Goal: Information Seeking & Learning: Check status

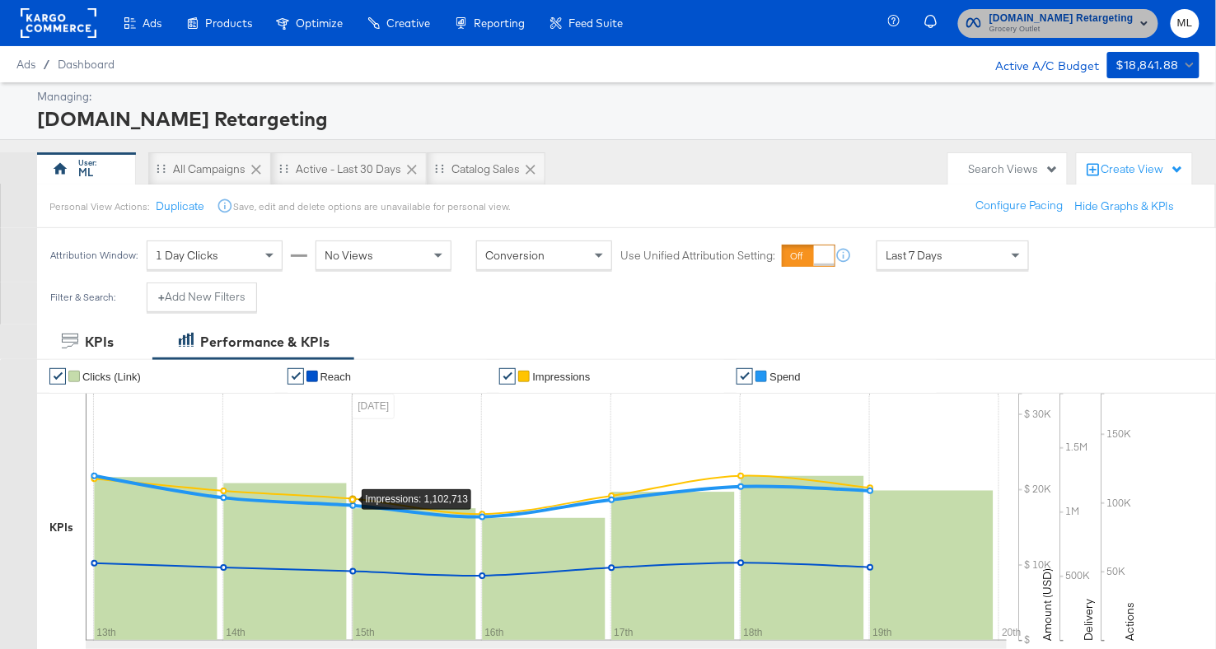
click at [1087, 21] on span "[DOMAIN_NAME] Retargeting" at bounding box center [1061, 18] width 144 height 17
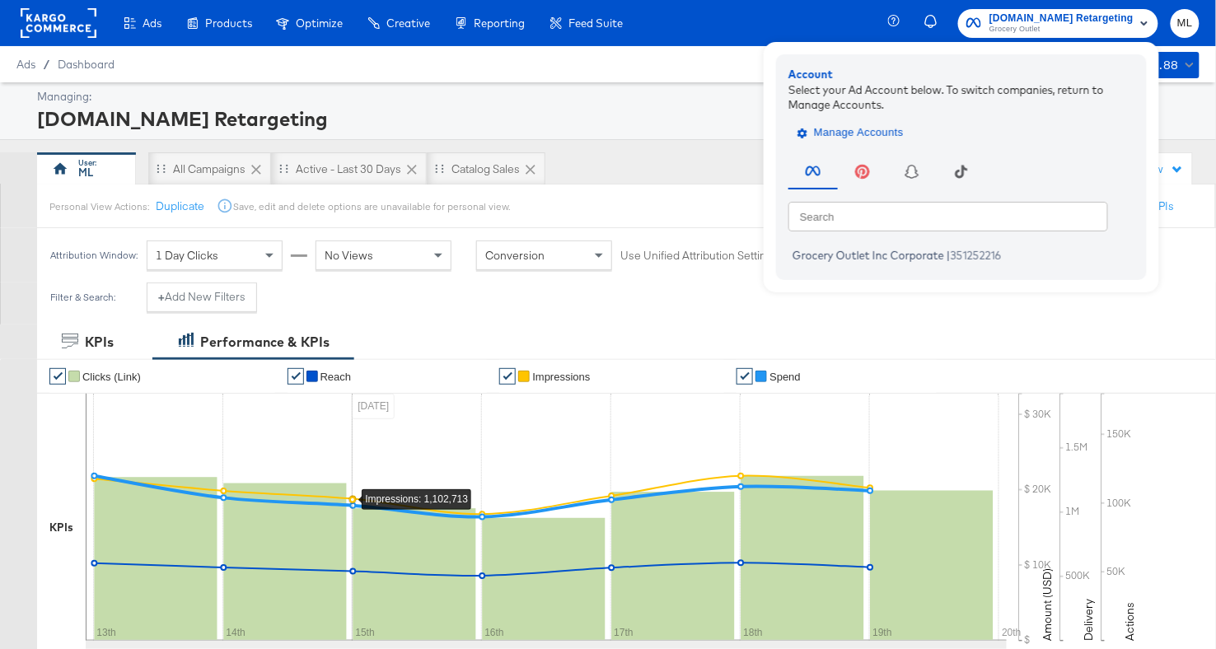
click at [844, 124] on span "Manage Accounts" at bounding box center [852, 133] width 103 height 19
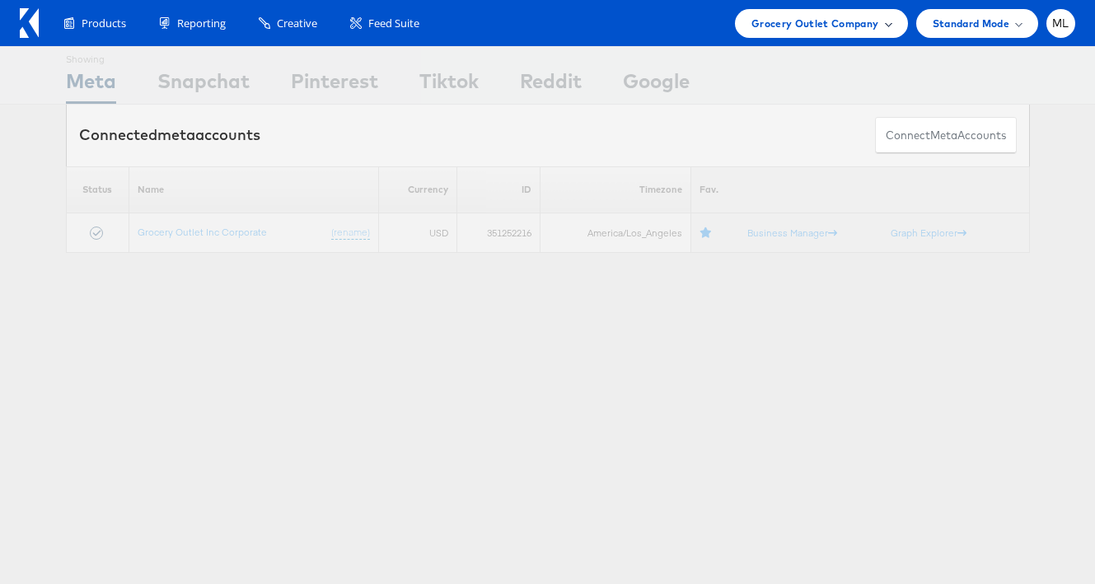
click at [806, 22] on span "Grocery Outlet Company" at bounding box center [815, 23] width 128 height 17
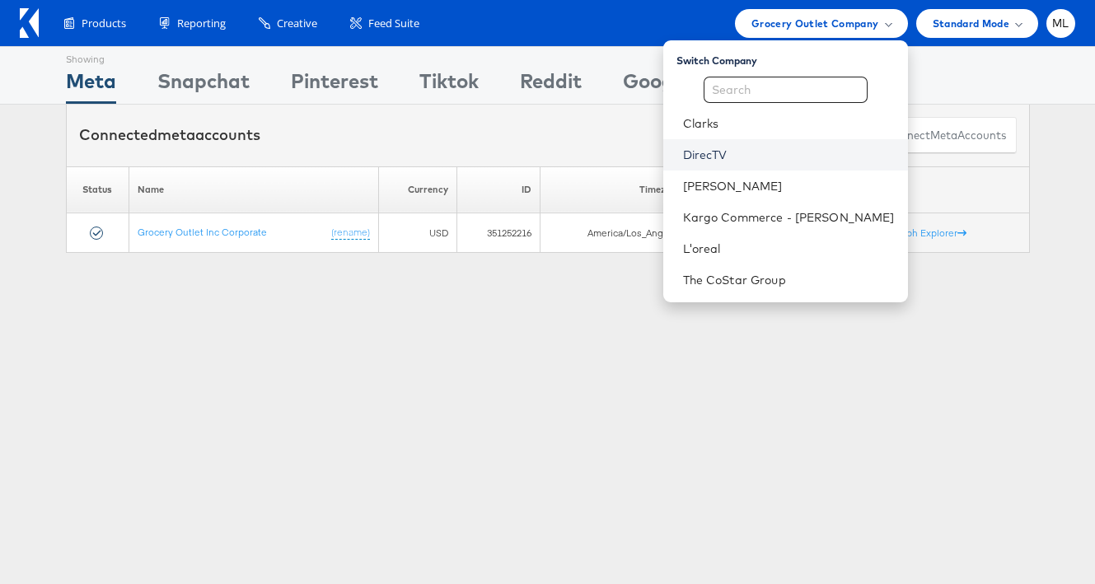
click at [767, 151] on link "DirecTV" at bounding box center [789, 155] width 212 height 16
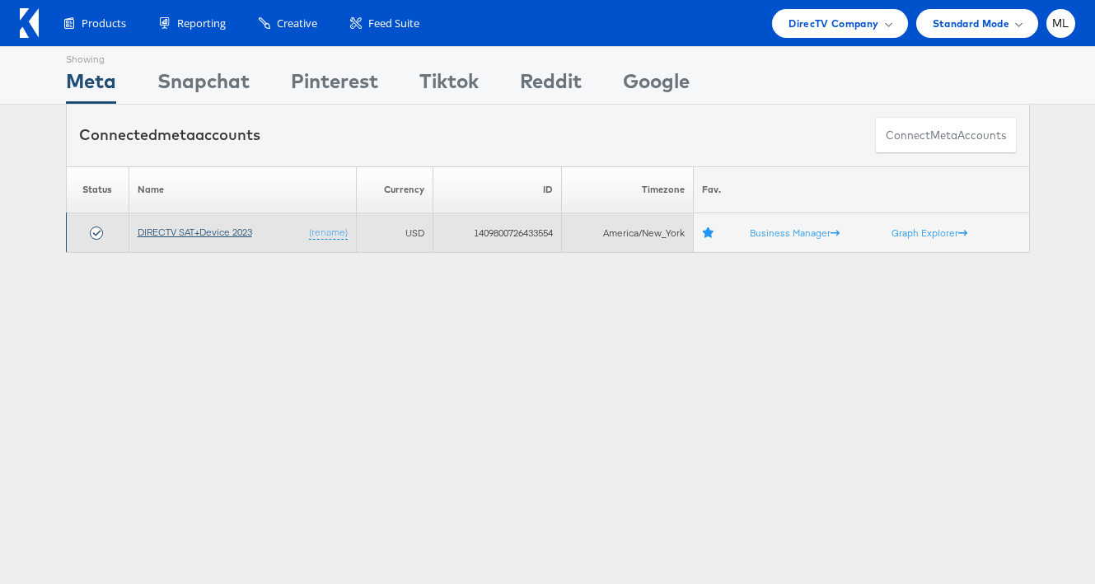
click at [208, 229] on link "DIRECTV SAT+Device 2023" at bounding box center [195, 232] width 115 height 12
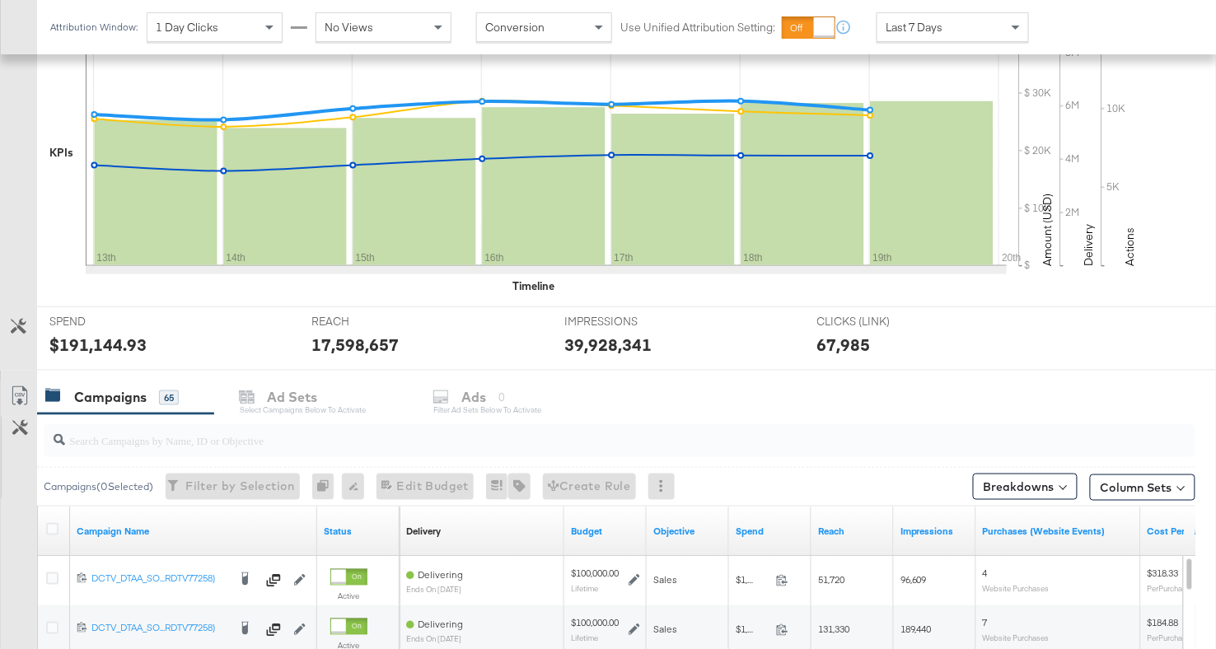
scroll to position [400, 0]
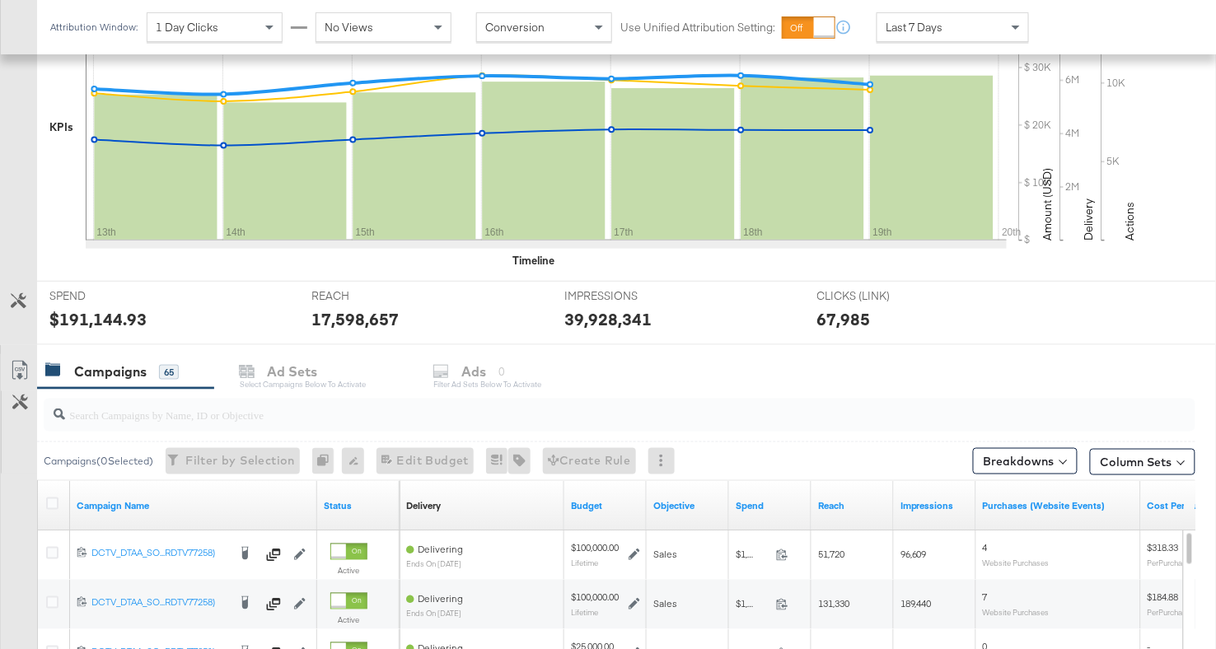
click at [224, 403] on input "search" at bounding box center [578, 408] width 1027 height 32
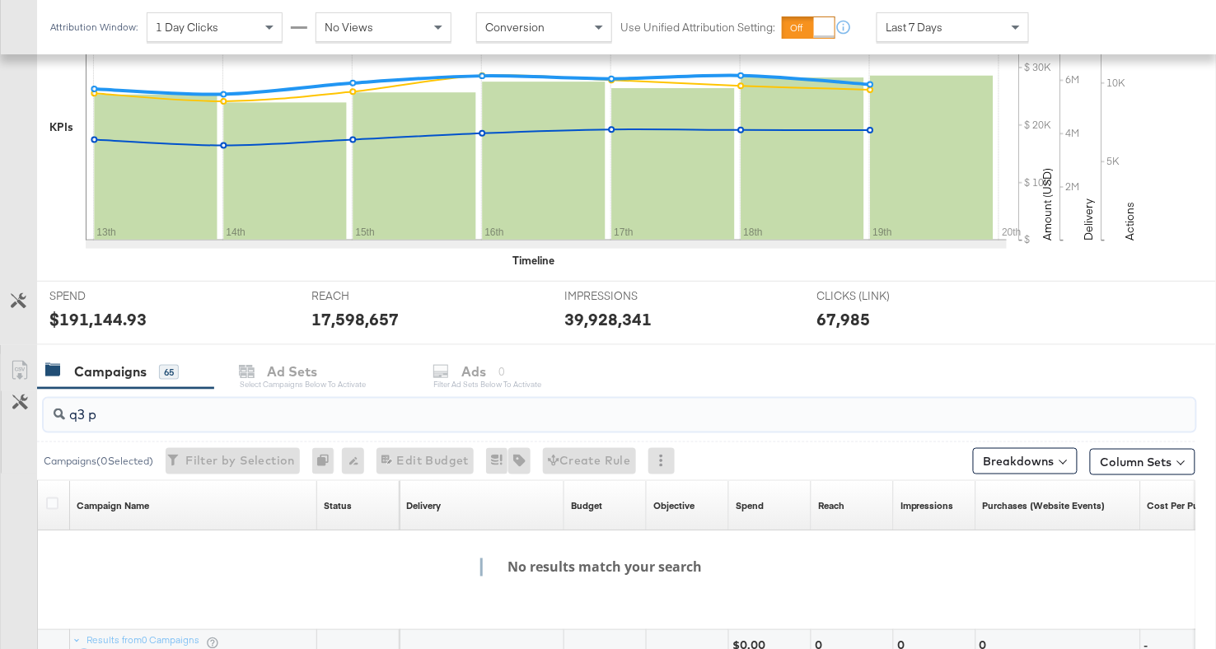
type input "q3 p"
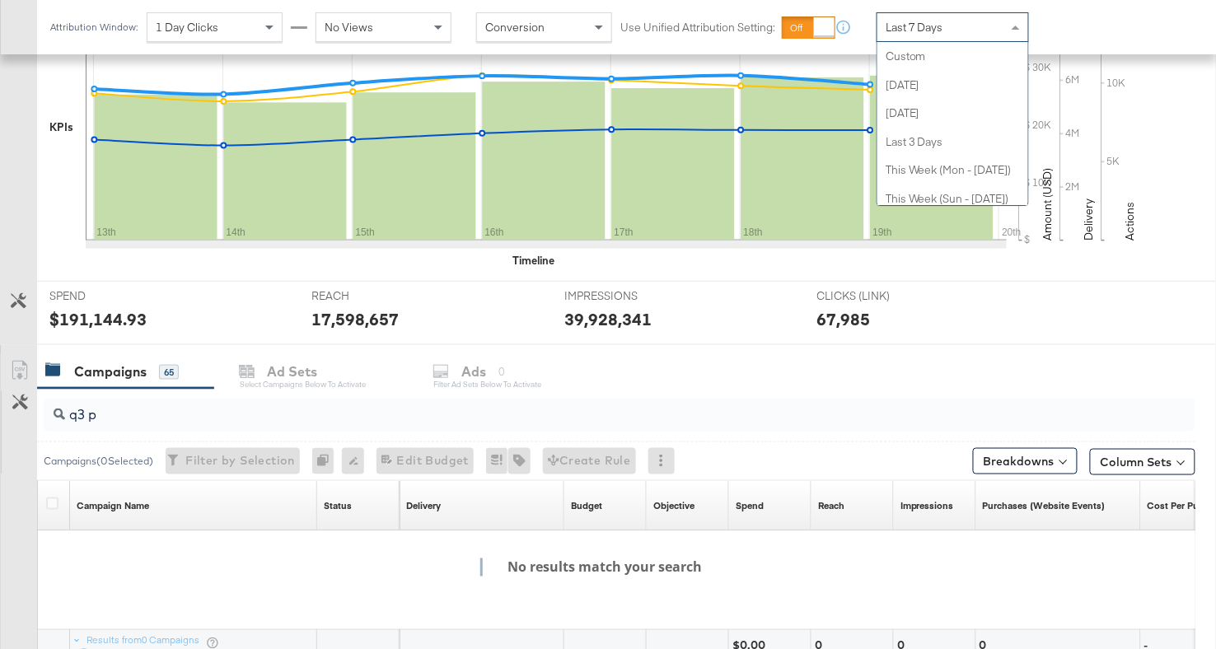
click at [902, 26] on span "Last 7 Days" at bounding box center [915, 27] width 58 height 15
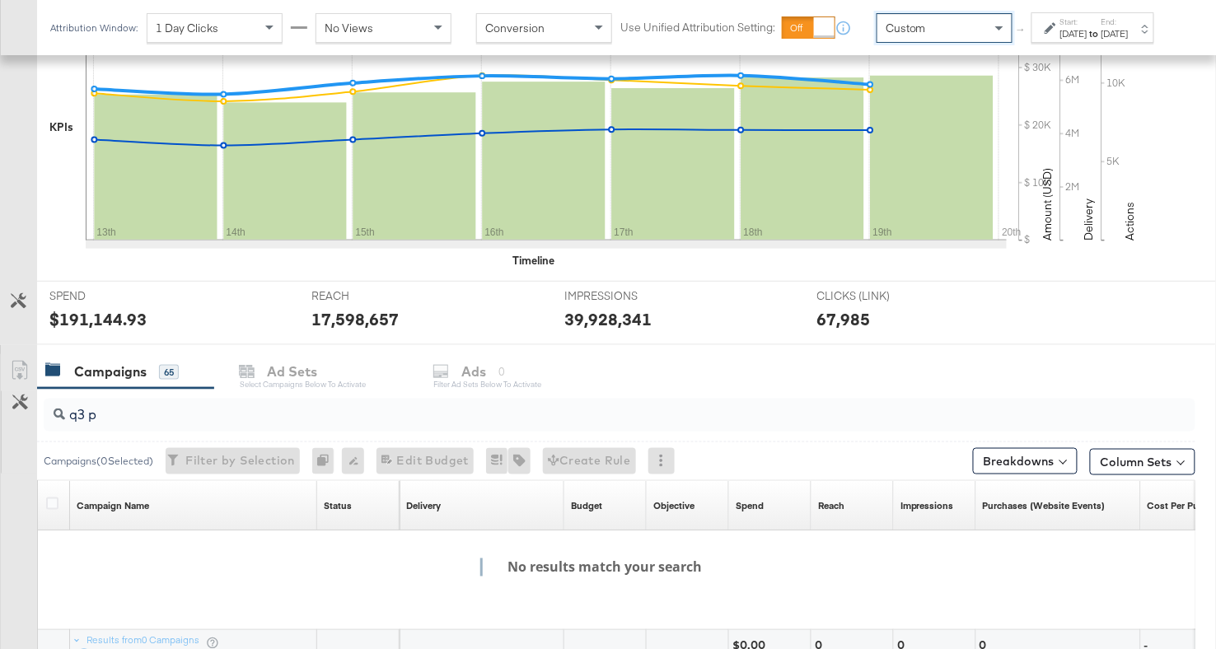
click at [1060, 40] on div "Aug 20th 2025" at bounding box center [1073, 33] width 27 height 13
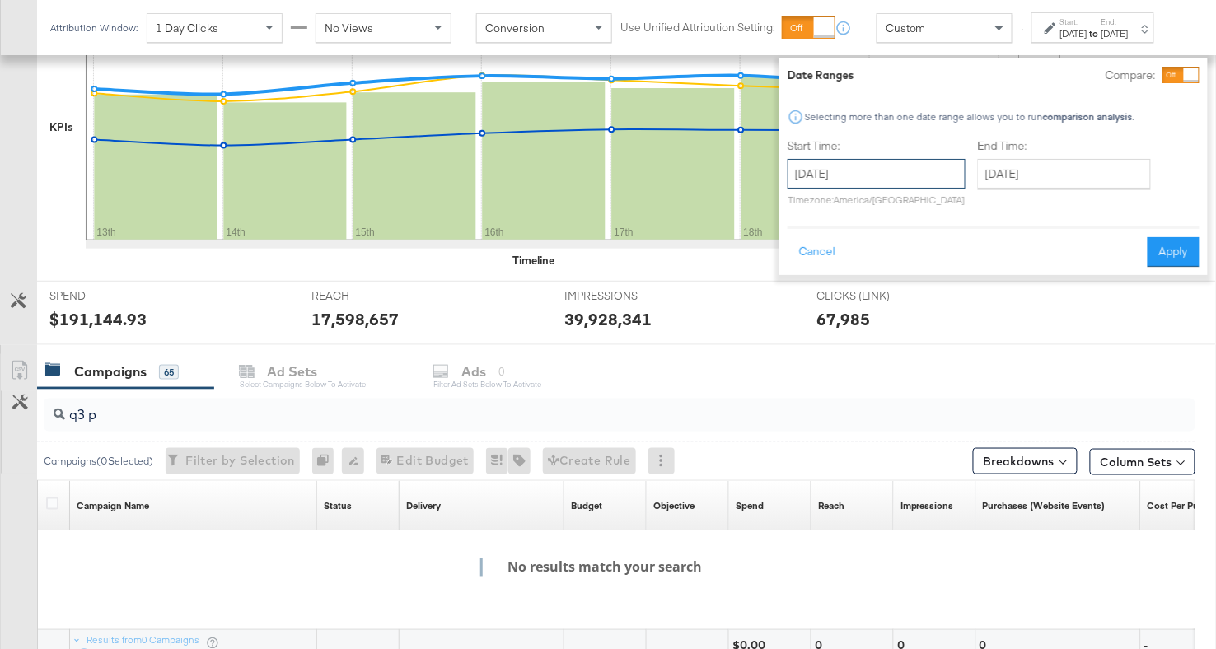
click at [896, 171] on input "August 20th 2025" at bounding box center [877, 174] width 178 height 30
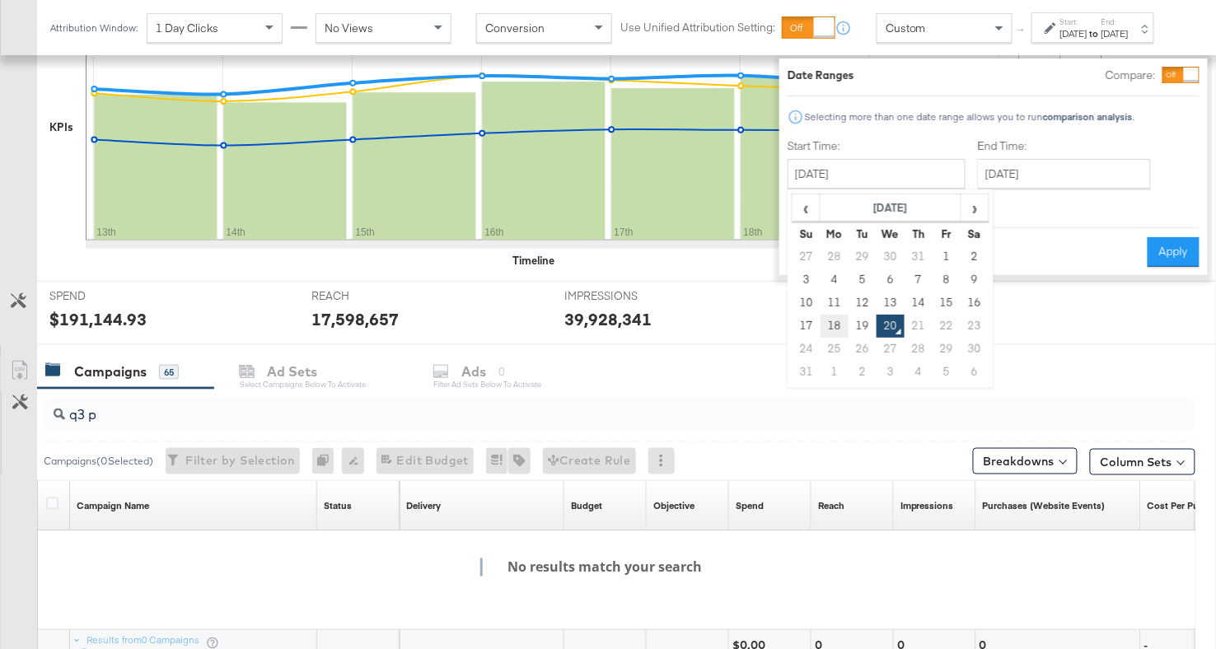
click at [821, 315] on td "18" at bounding box center [835, 326] width 28 height 23
type input "August 18th 2025"
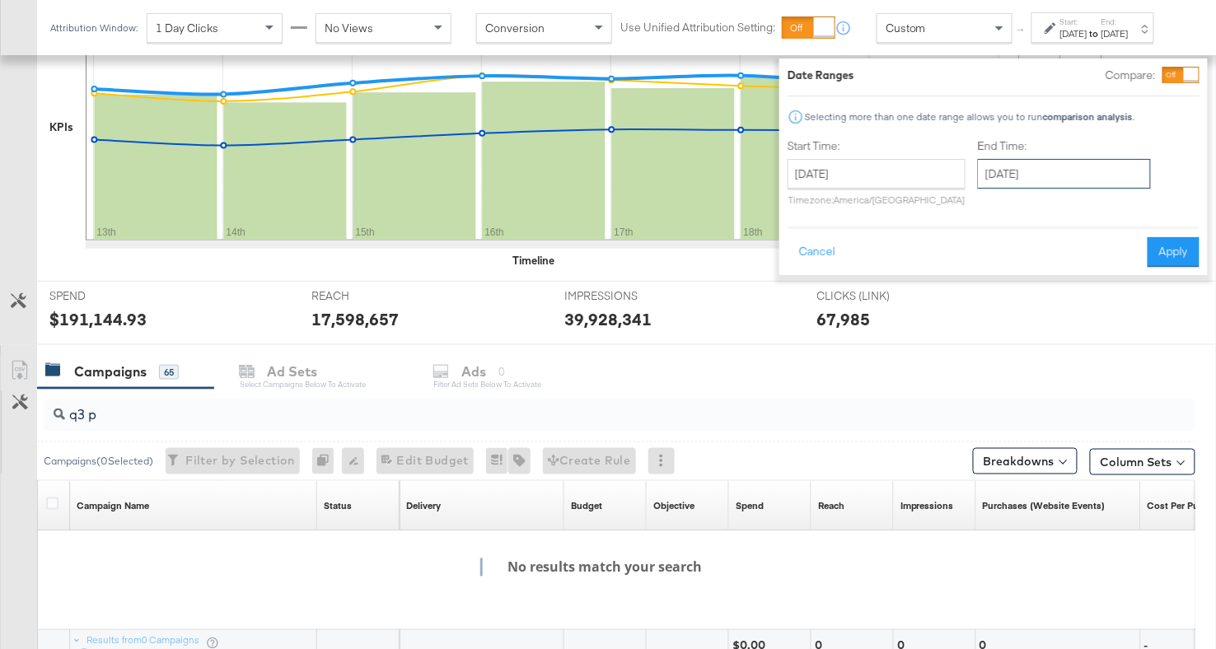
click at [980, 172] on input "August 20th 2025" at bounding box center [1064, 174] width 173 height 30
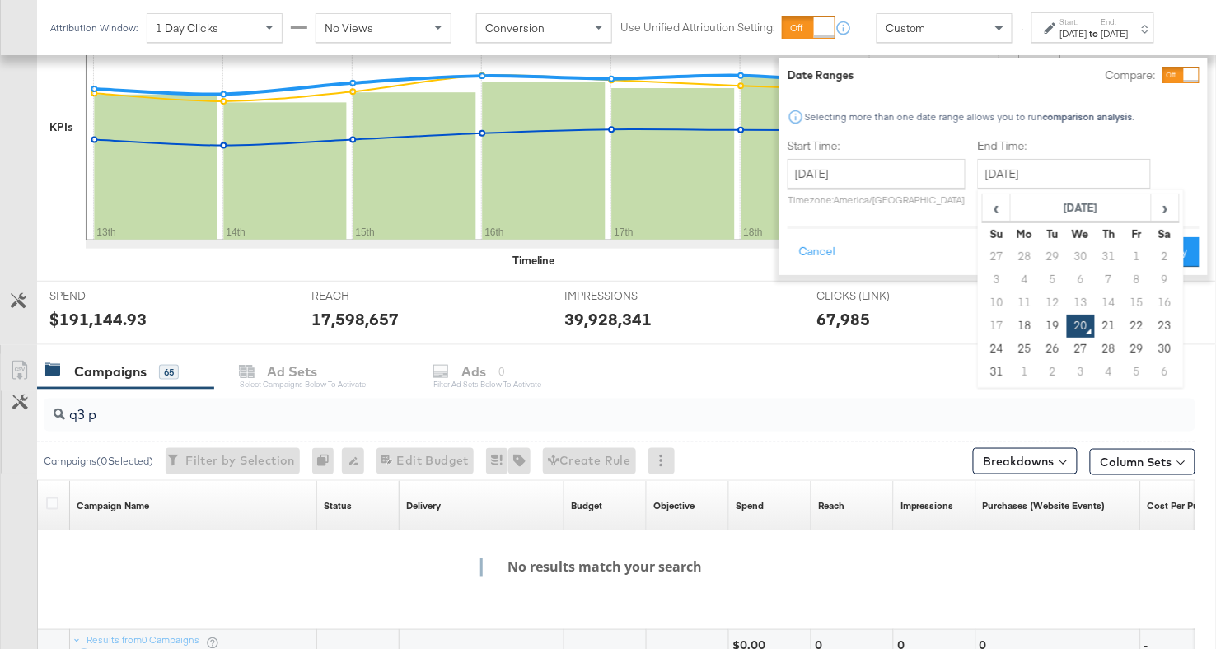
click at [1039, 320] on td "19" at bounding box center [1053, 326] width 28 height 23
type input "August 19th 2025"
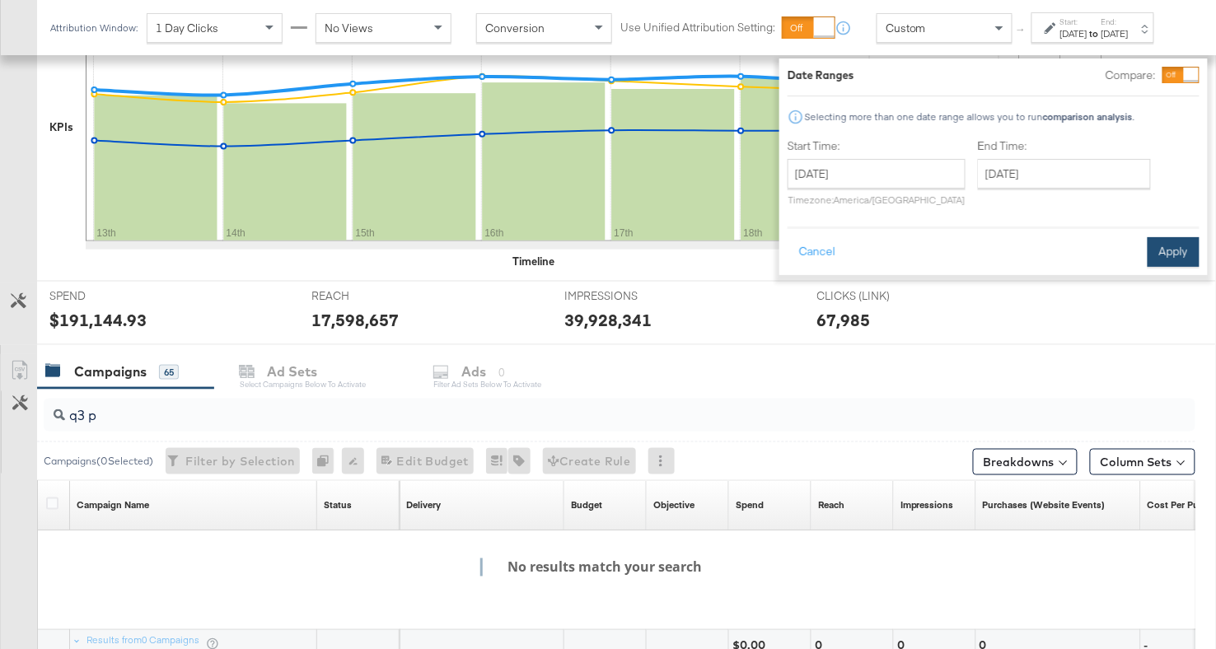
click at [1148, 250] on button "Apply" at bounding box center [1174, 252] width 52 height 30
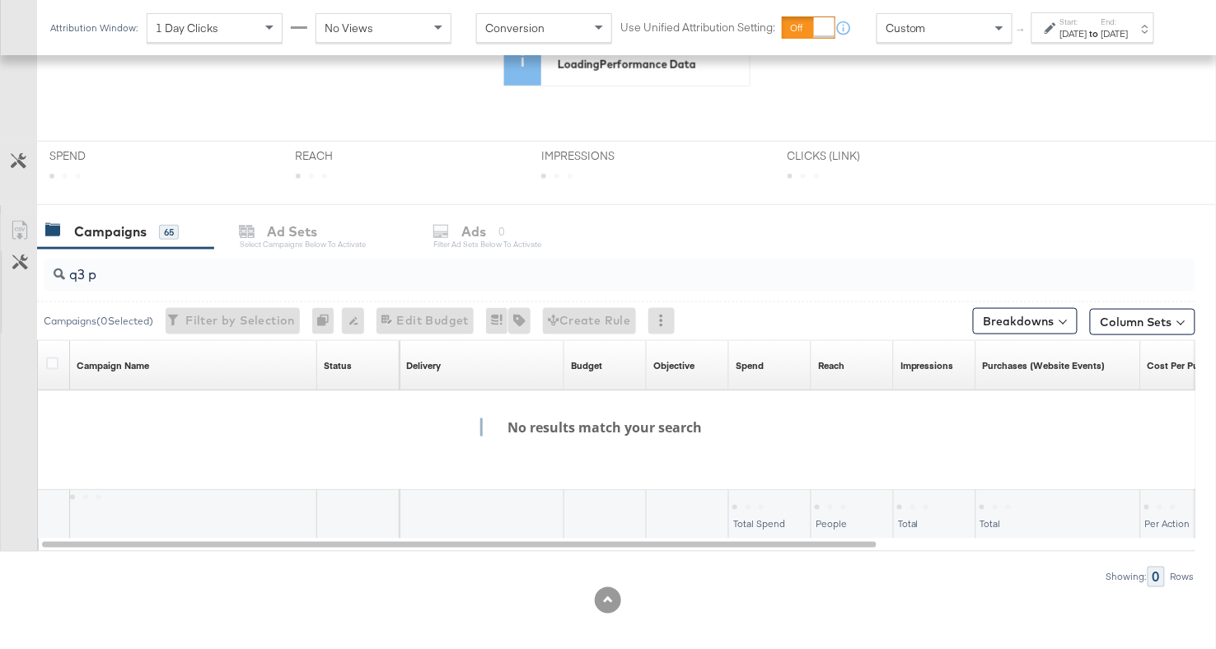
scroll to position [276, 0]
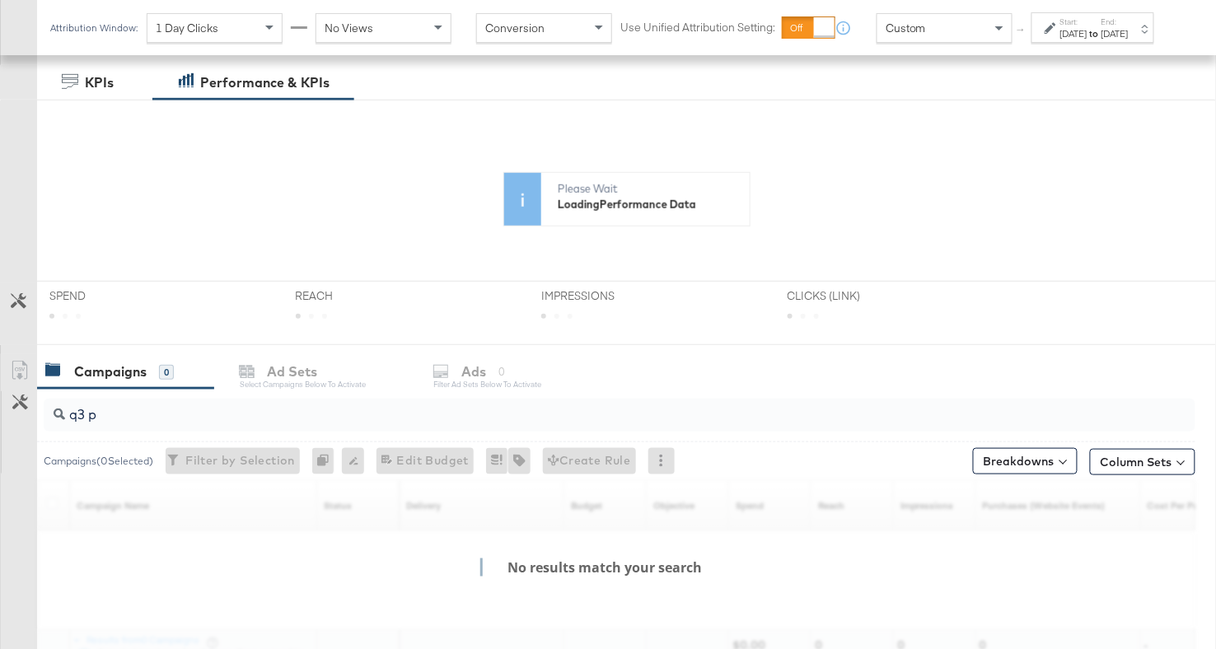
click at [254, 404] on input "q3 p" at bounding box center [578, 408] width 1027 height 32
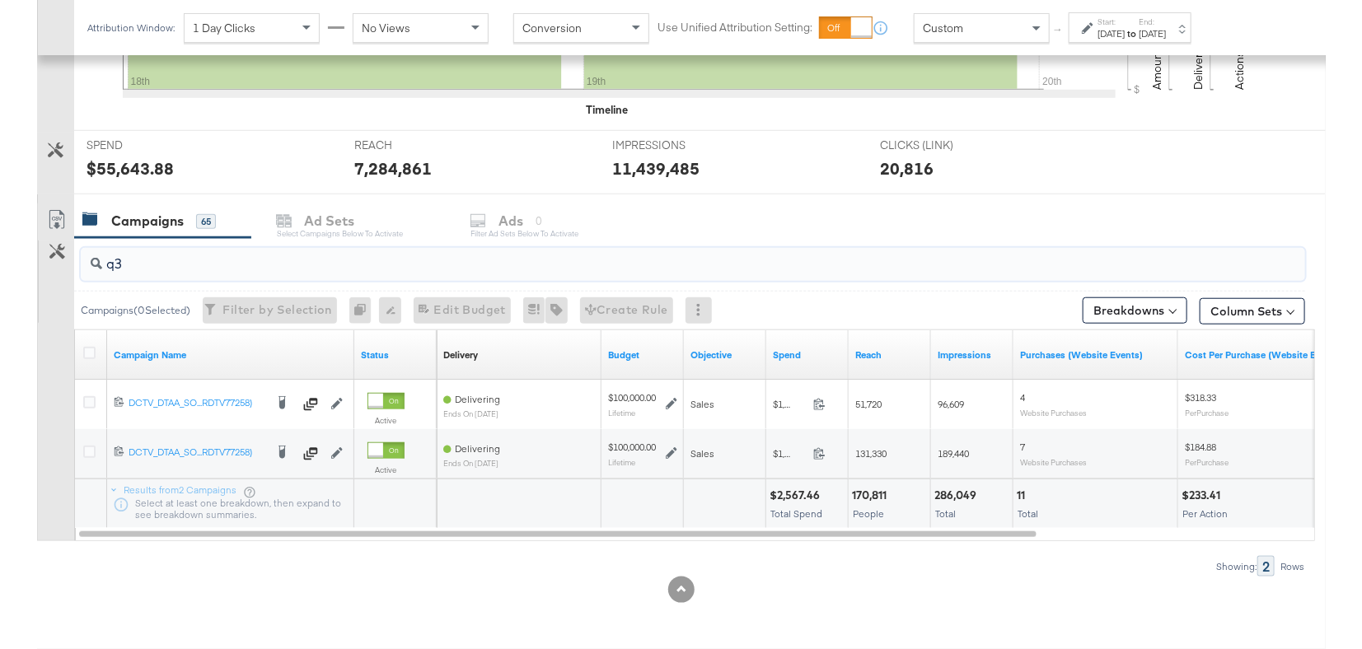
scroll to position [548, 0]
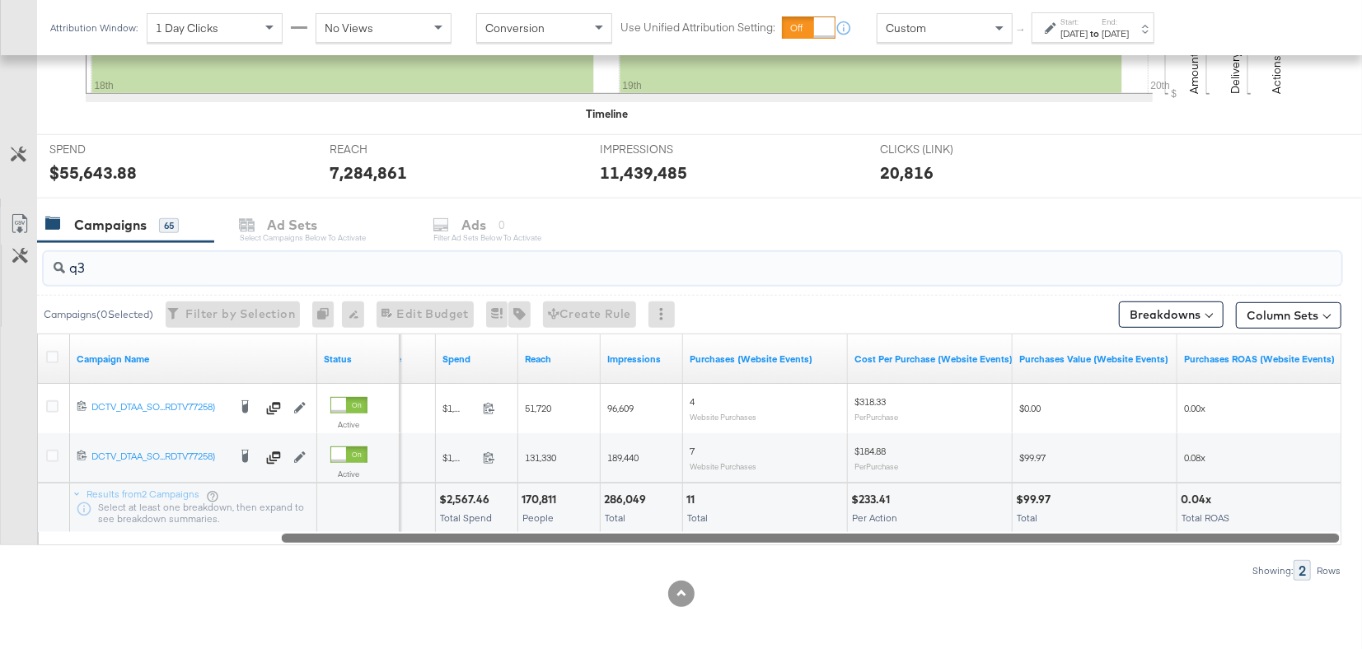
drag, startPoint x: 455, startPoint y: 531, endPoint x: 741, endPoint y: 548, distance: 287.2
click at [741, 548] on div "q3 Campaigns ( 0 Selected) Filter by Selection Filter 0 campaigns 0 Rename 0 ca…" at bounding box center [670, 411] width 1341 height 339
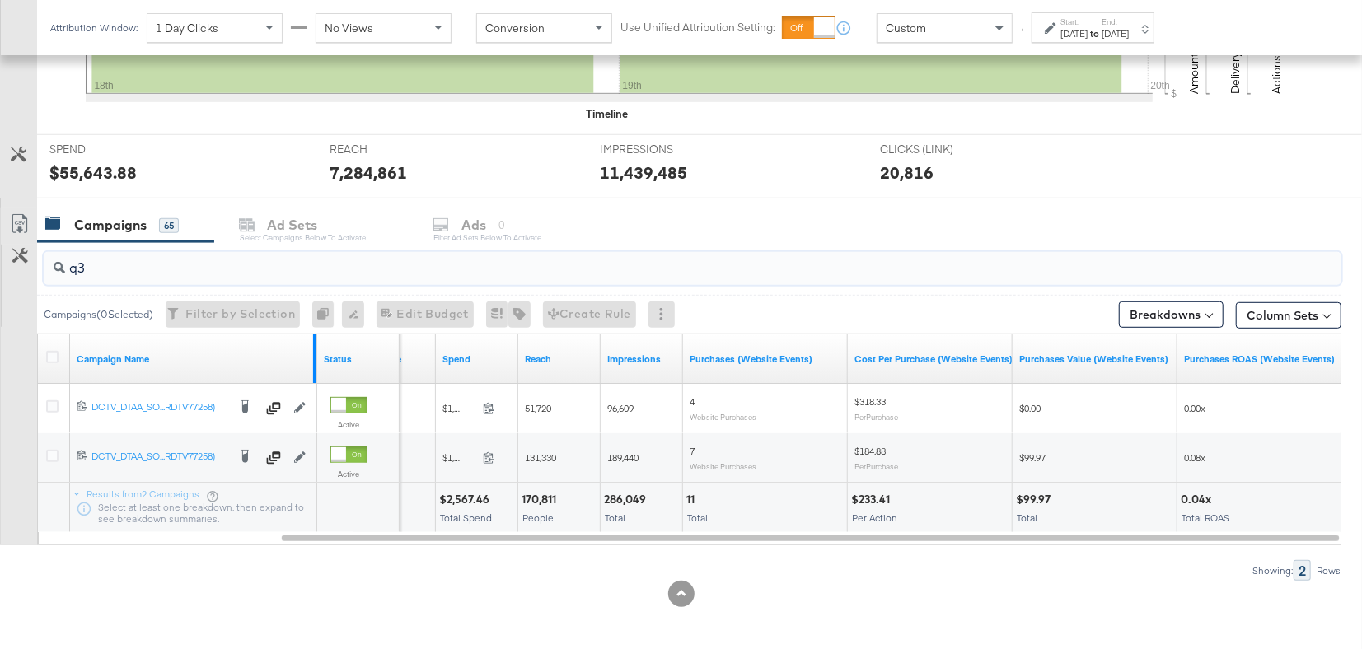
type input "q3"
drag, startPoint x: 313, startPoint y: 362, endPoint x: 496, endPoint y: 357, distance: 183.0
click at [38, 334] on div "Campaign Name Status Objective Spend Reach Impressions Purchases (Website Event…" at bounding box center [38, 334] width 0 height 0
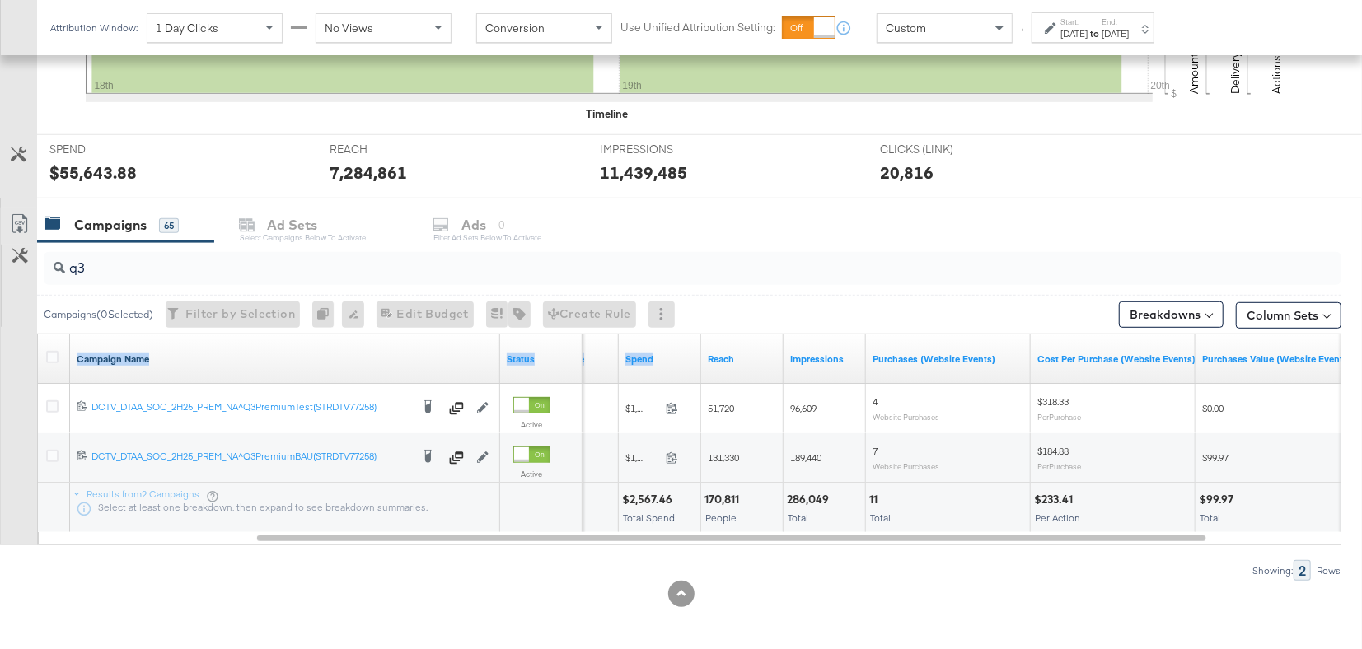
click at [198, 354] on link "Campaign Name" at bounding box center [285, 359] width 417 height 13
click at [198, 354] on link "Campaign Name ↓" at bounding box center [285, 359] width 417 height 13
drag, startPoint x: 696, startPoint y: 356, endPoint x: 882, endPoint y: 350, distance: 186.3
click at [882, 350] on div "Objective Spend Reach Impressions Purchases (Website Events) Cost Per Purchase …" at bounding box center [907, 358] width 1236 height 49
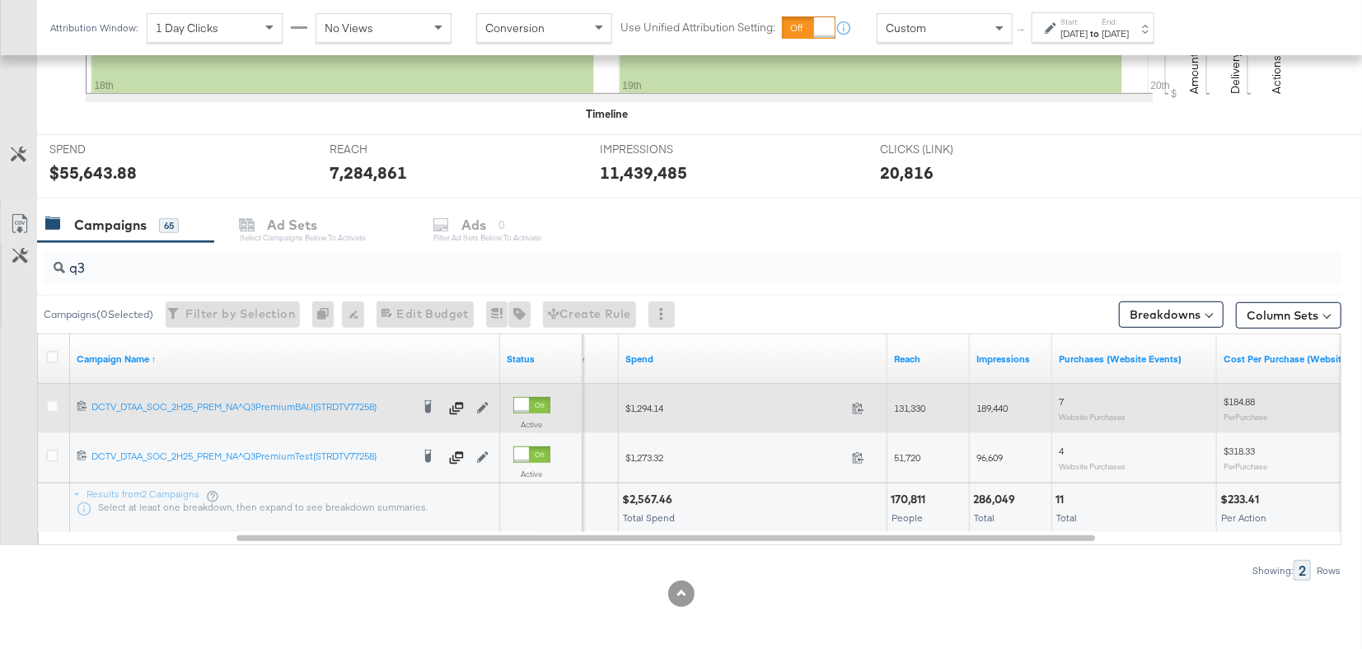
click at [644, 406] on span "$1,294.14" at bounding box center [735, 408] width 220 height 12
copy span "1,294.14"
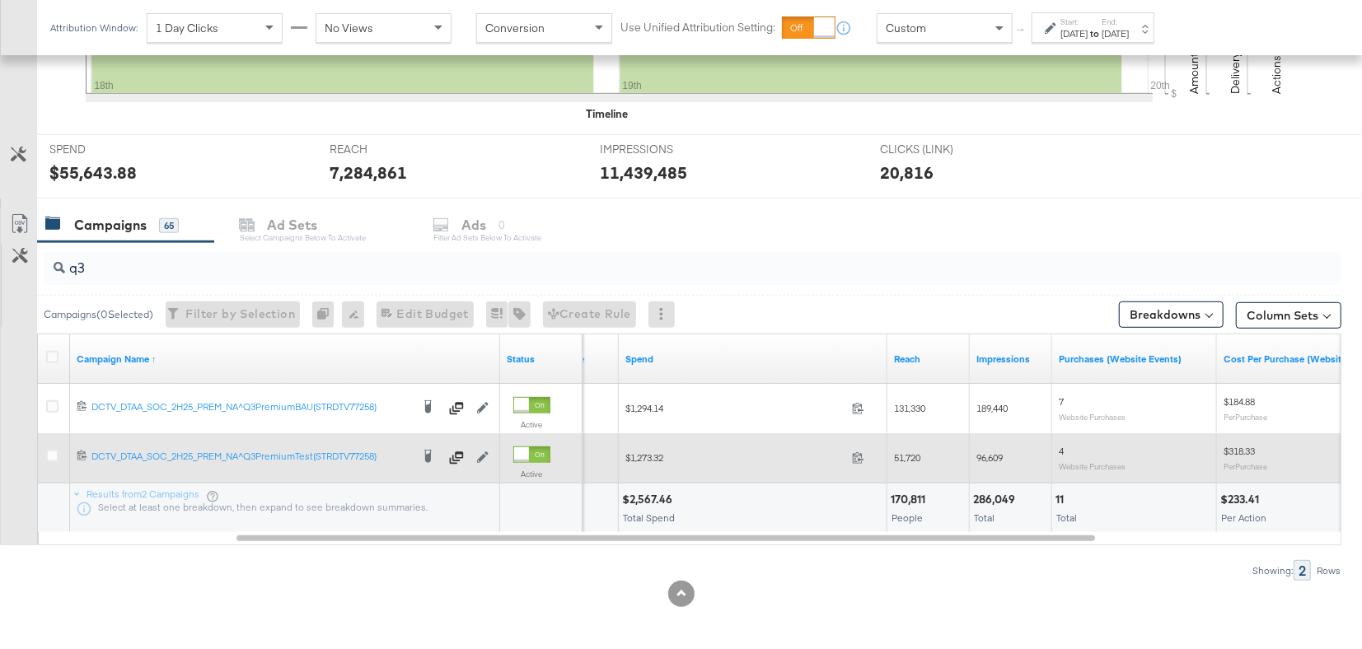
click at [647, 451] on span "$1,273.32" at bounding box center [735, 457] width 220 height 12
copy span "1,273.32"
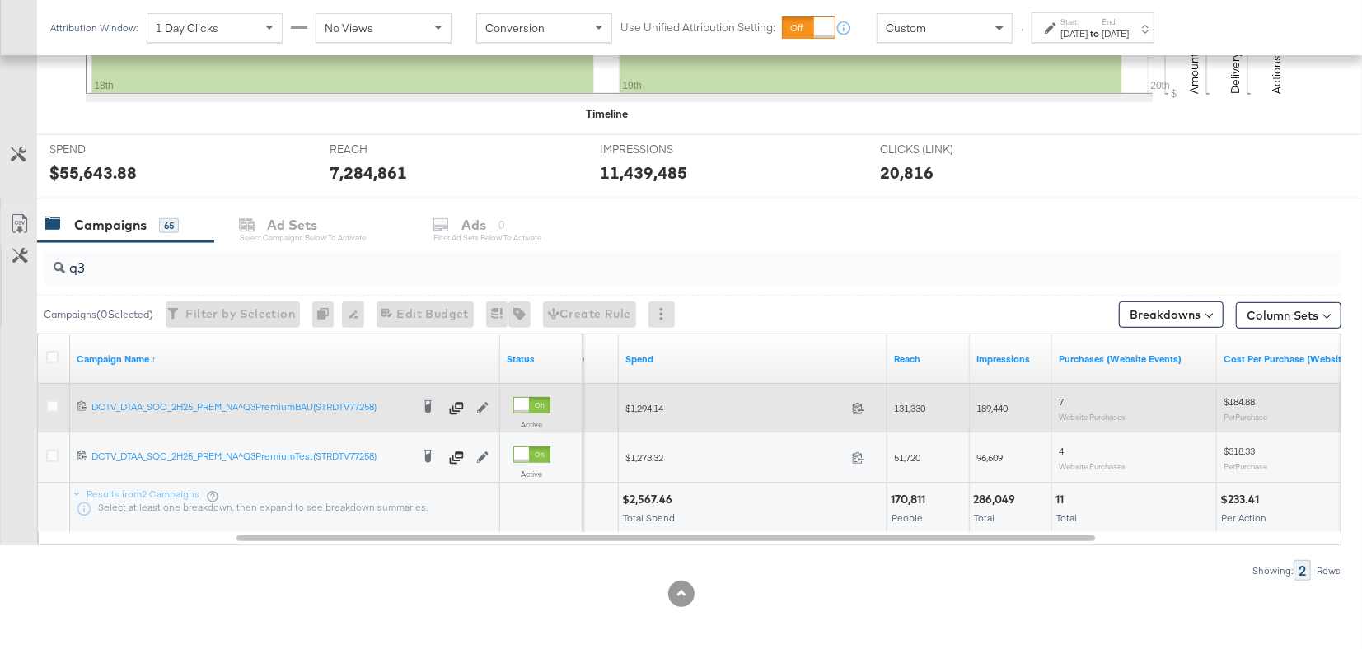
click at [908, 405] on span "131,330" at bounding box center [909, 408] width 31 height 12
copy span "131,330"
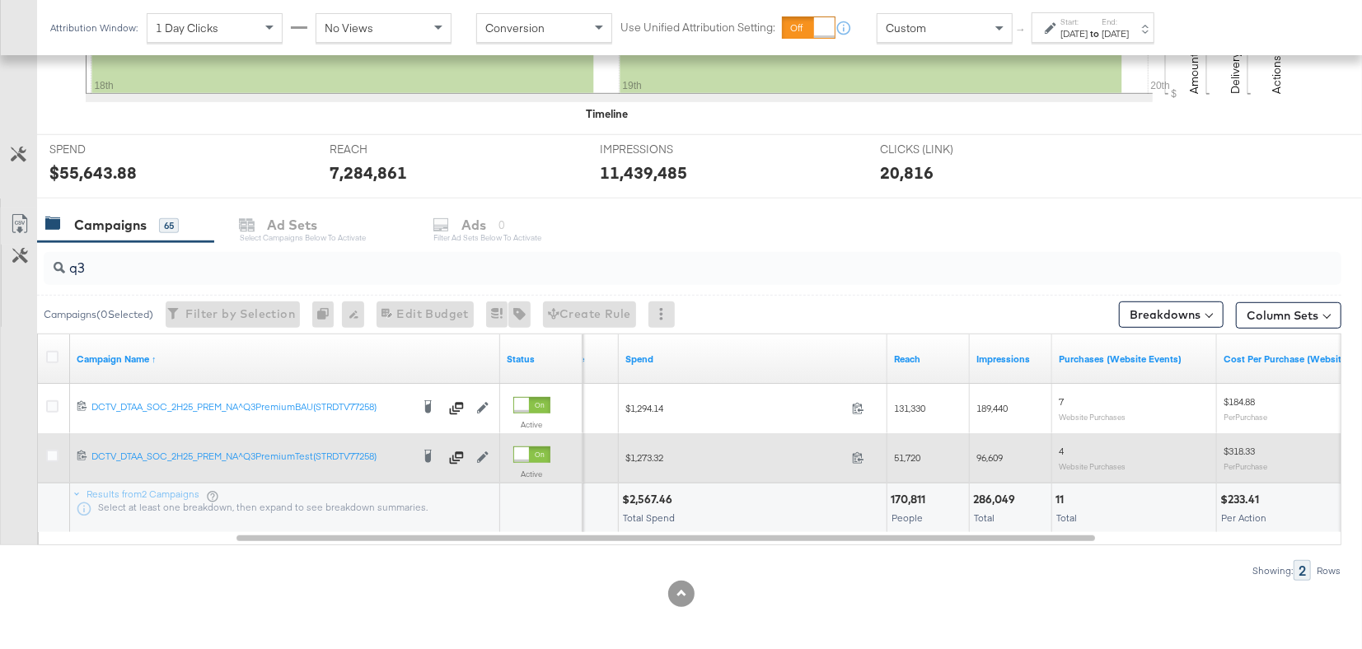
click at [905, 453] on span "51,720" at bounding box center [907, 457] width 26 height 12
copy span "51,720"
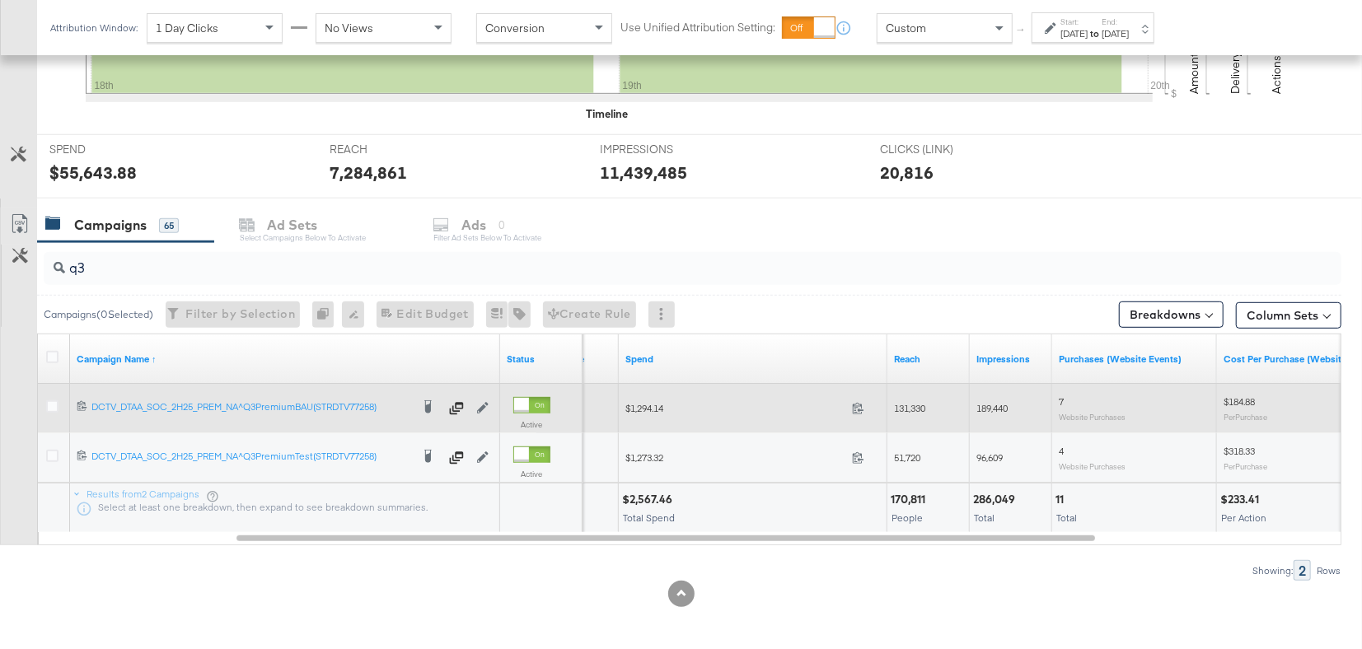
click at [995, 404] on span "189,440" at bounding box center [991, 408] width 31 height 12
copy span "189,440"
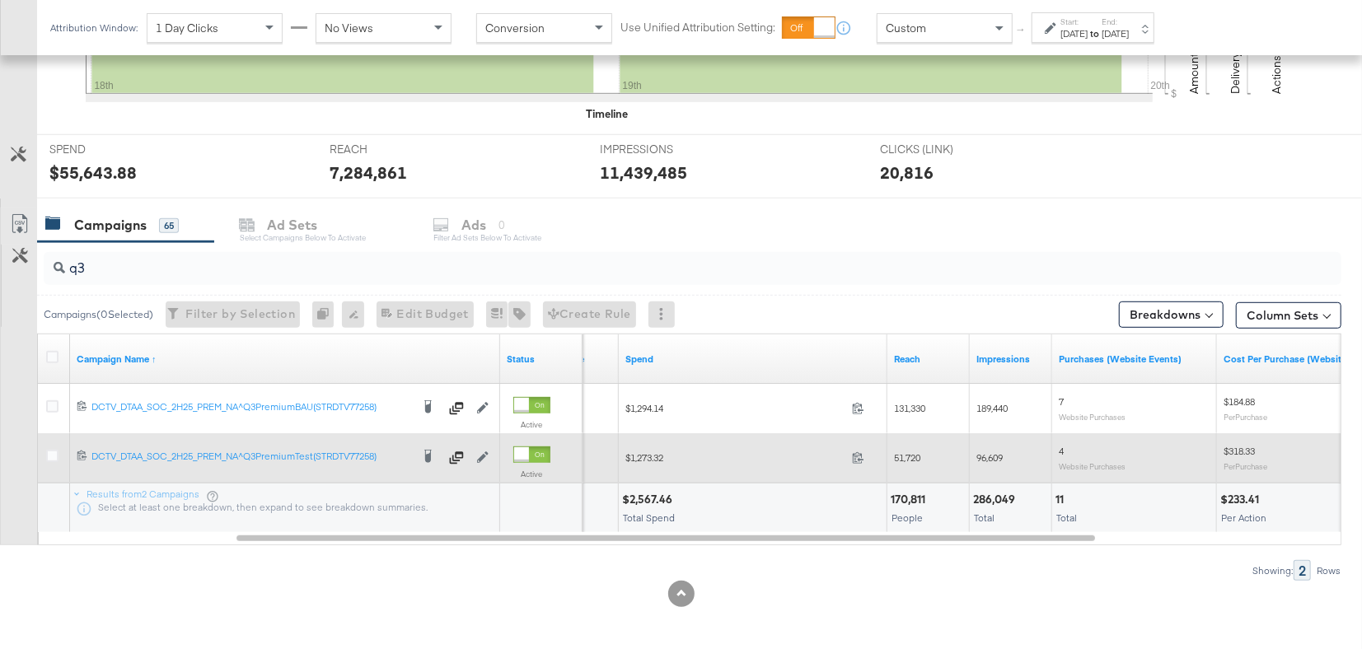
click at [978, 451] on span "96,609" at bounding box center [989, 457] width 26 height 12
copy span "96,609"
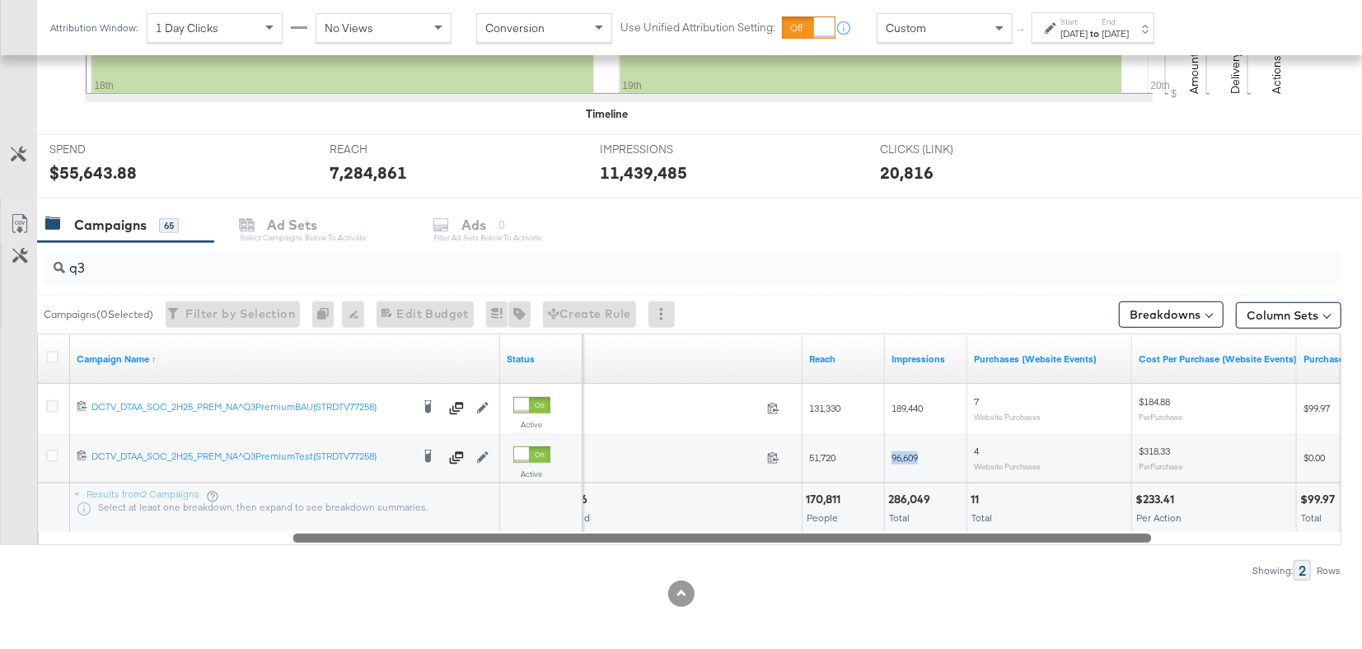
drag, startPoint x: 855, startPoint y: 536, endPoint x: 1100, endPoint y: 491, distance: 248.8
click at [928, 562] on div "q3 Campaigns ( 0 Selected) Filter by Selection Filter 0 campaigns 0 Rename 0 ca…" at bounding box center [670, 411] width 1341 height 339
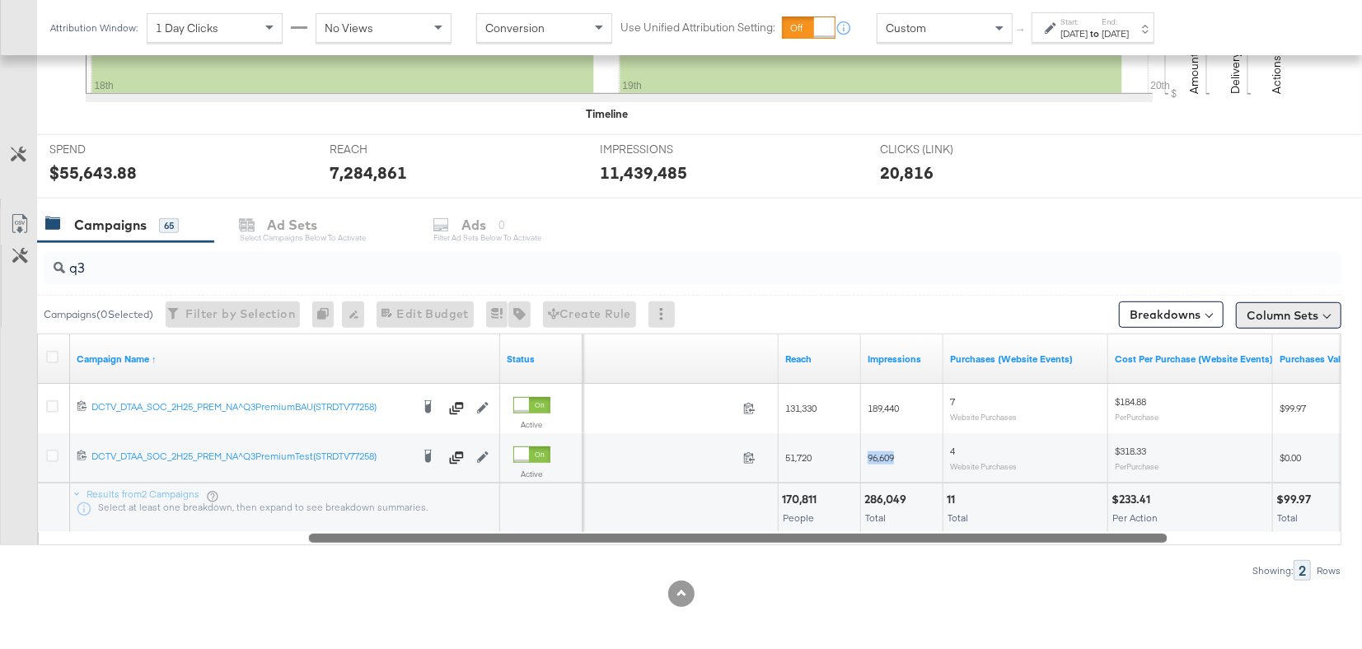
click at [1215, 309] on button "Column Sets" at bounding box center [1288, 315] width 105 height 26
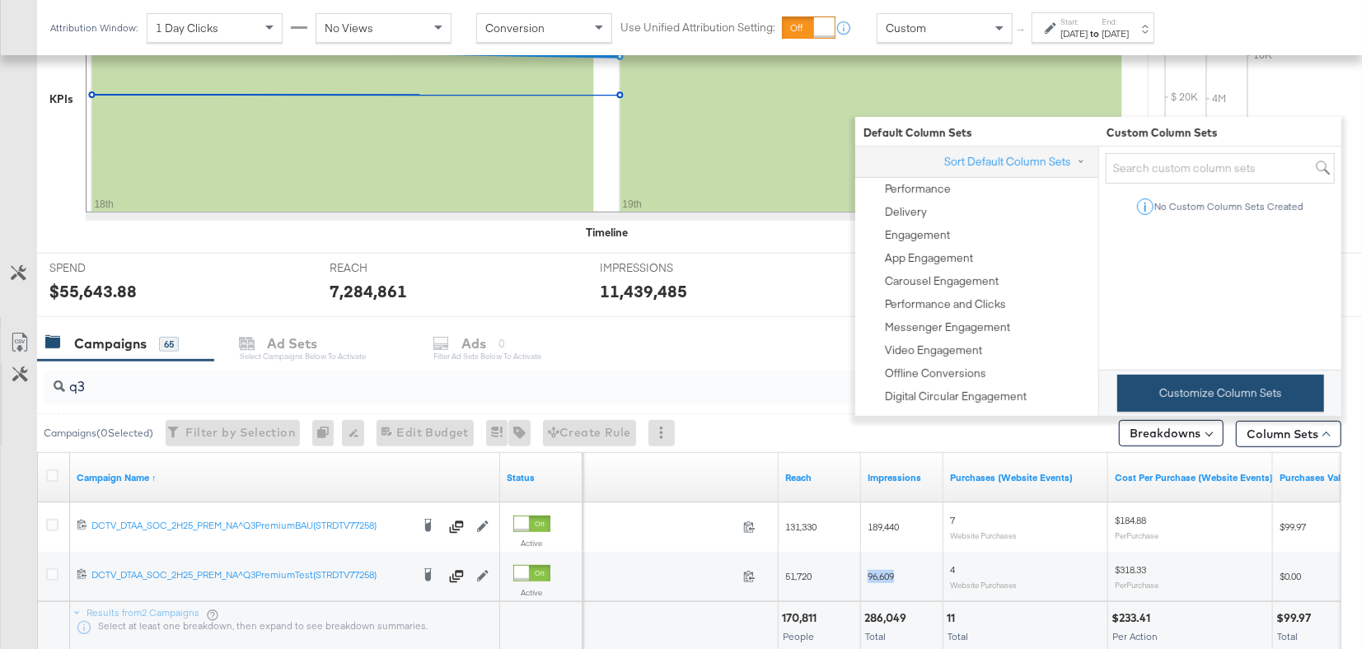
scroll to position [412, 0]
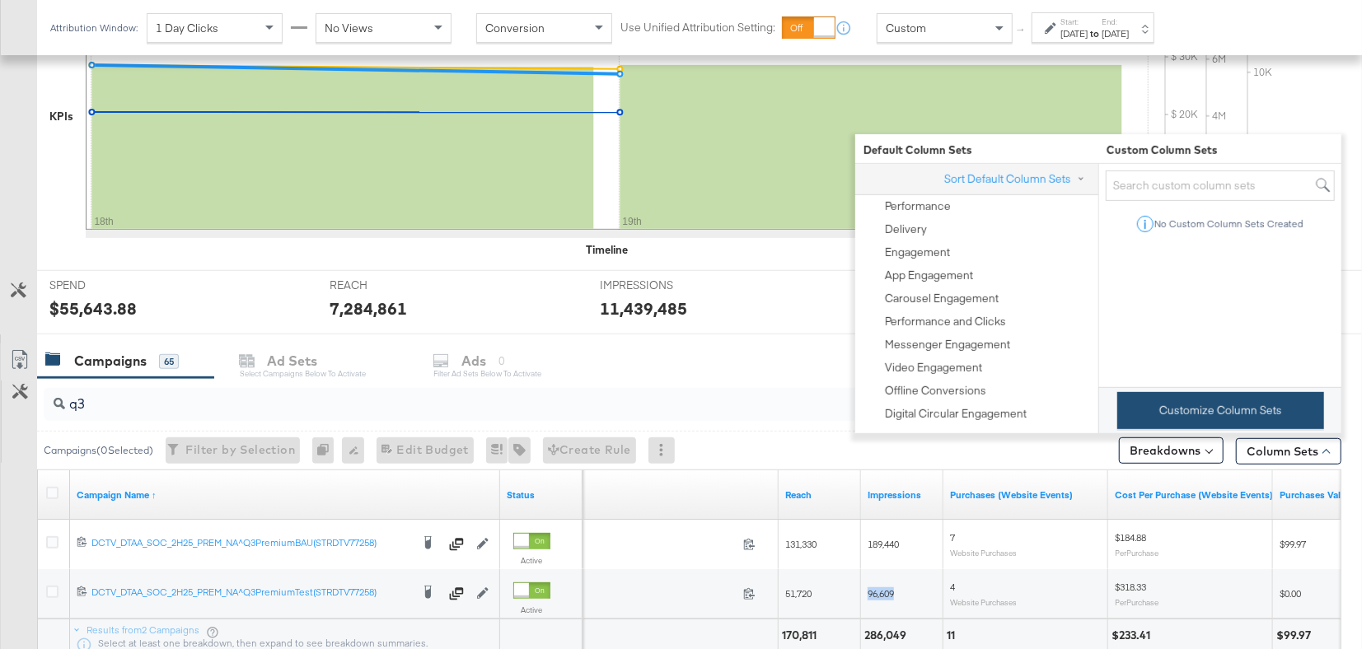
click at [1153, 408] on button "Customize Column Sets" at bounding box center [1220, 410] width 207 height 37
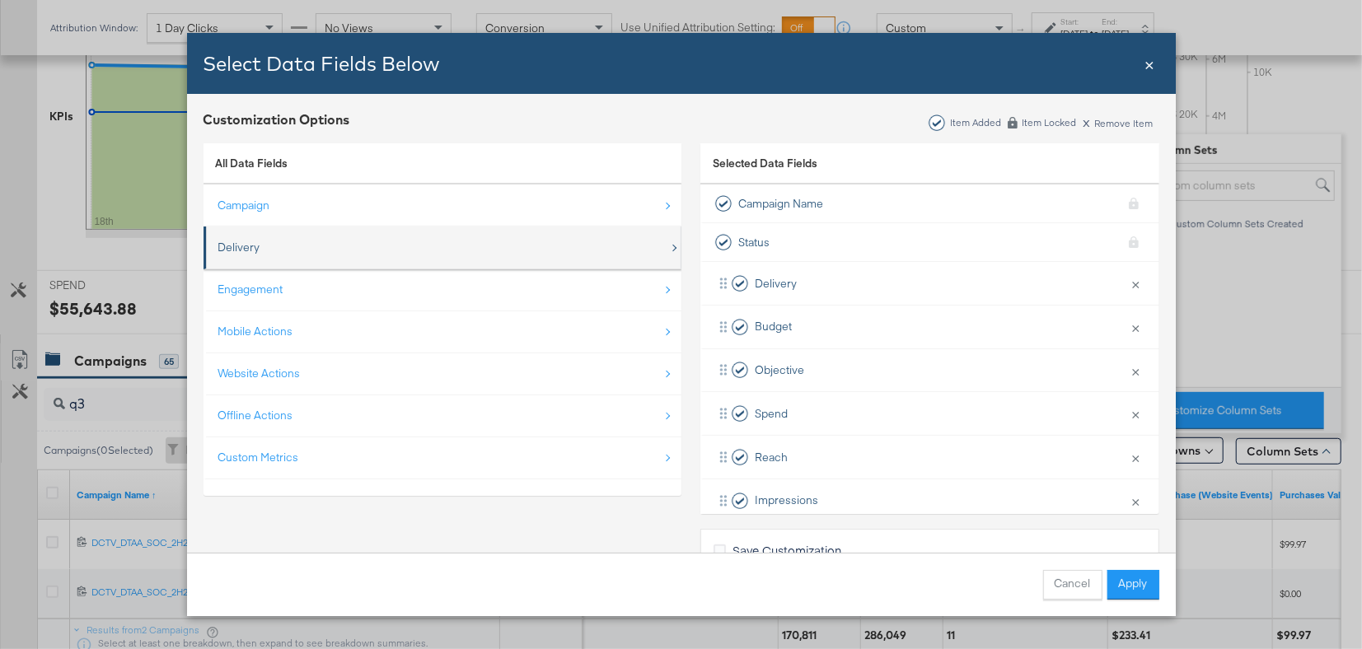
click at [358, 232] on div "Delivery" at bounding box center [443, 248] width 451 height 34
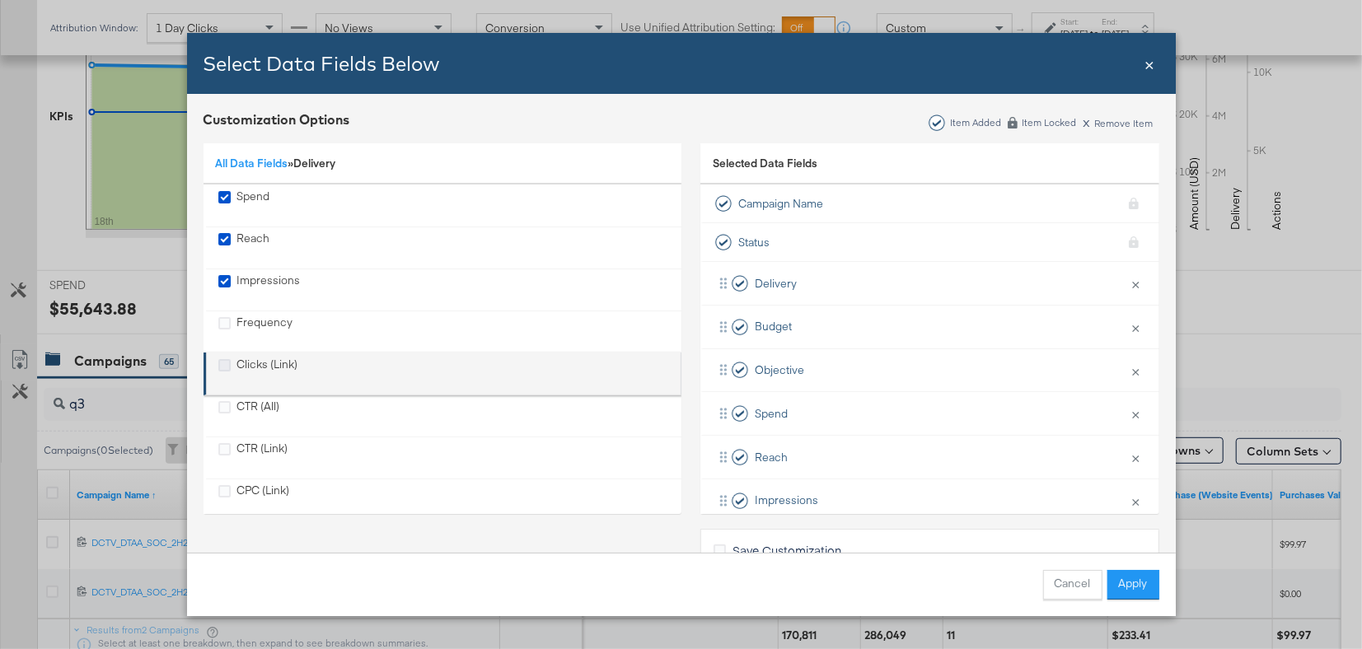
click at [229, 359] on icon "Clicks (Link)" at bounding box center [224, 365] width 12 height 12
click at [0, 0] on input "Clicks (Link)" at bounding box center [0, 0] width 0 height 0
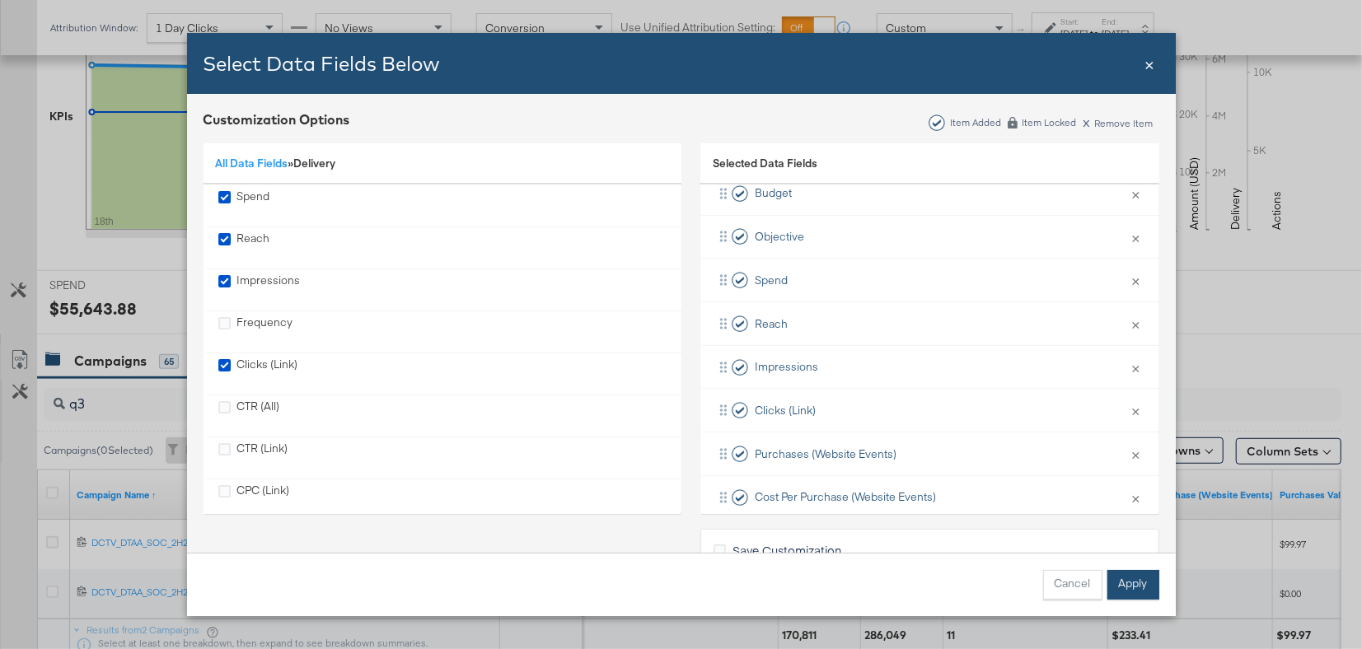
scroll to position [141, 0]
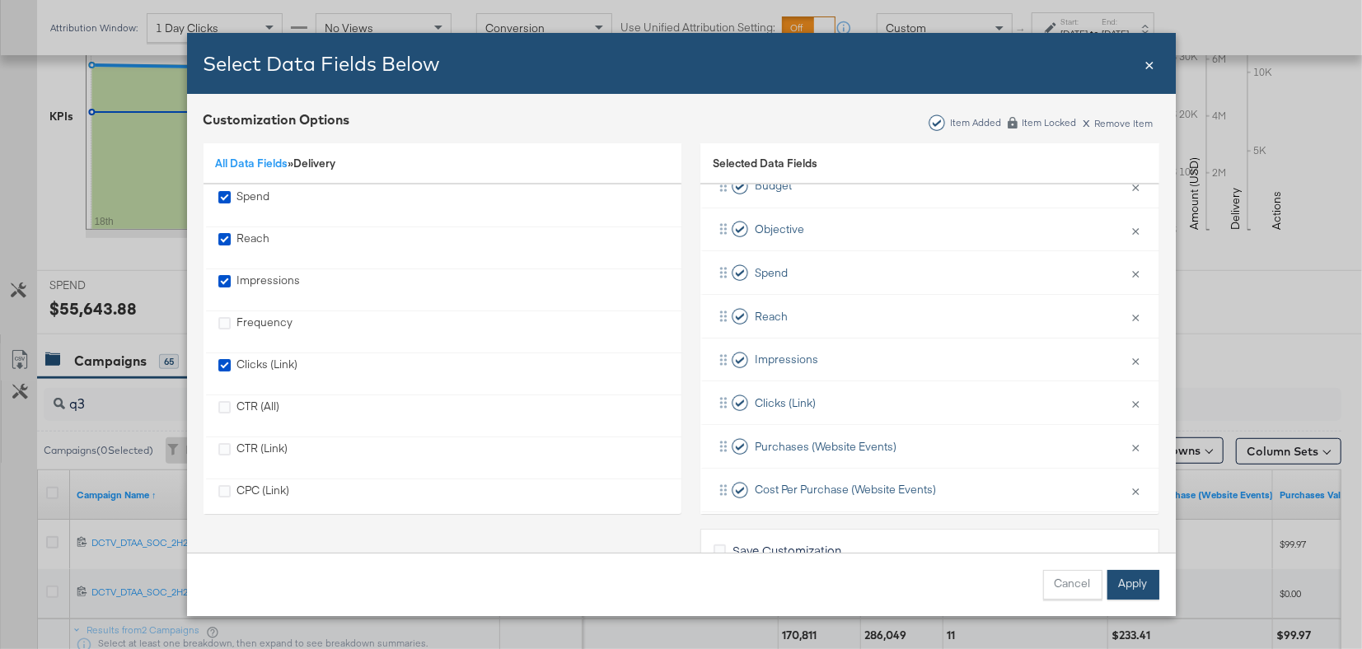
click at [1120, 579] on button "Apply" at bounding box center [1133, 585] width 52 height 30
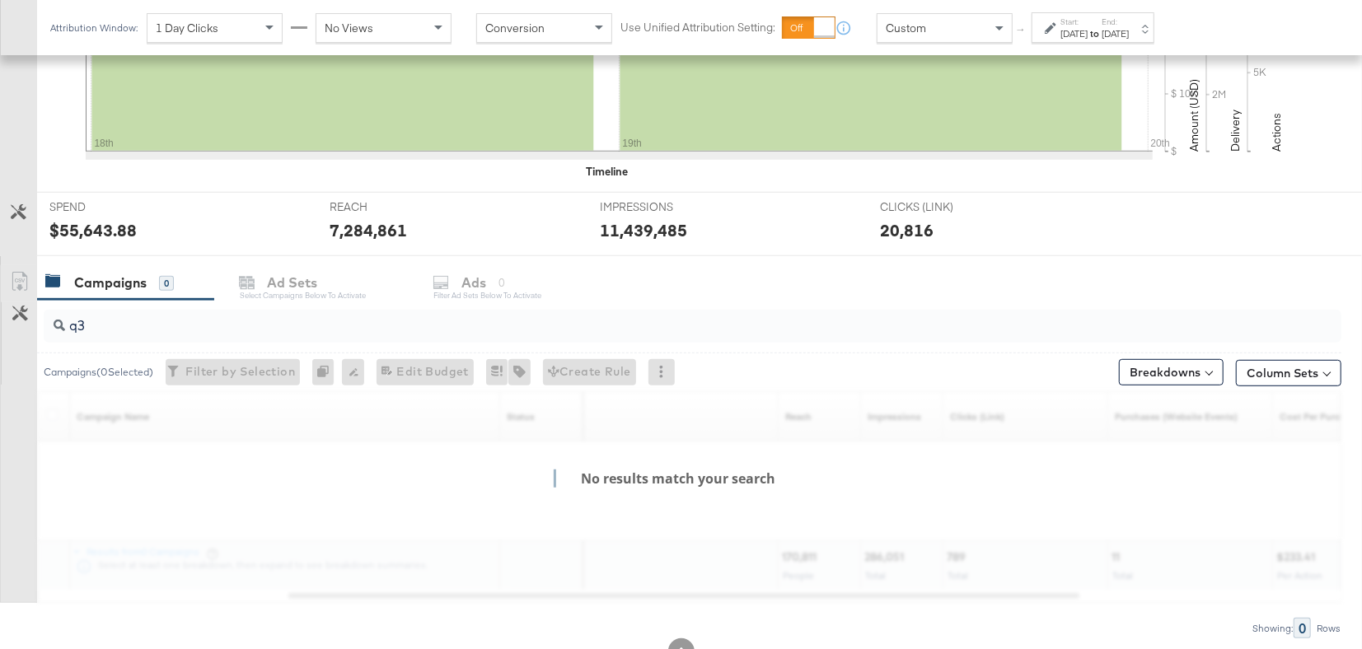
scroll to position [548, 0]
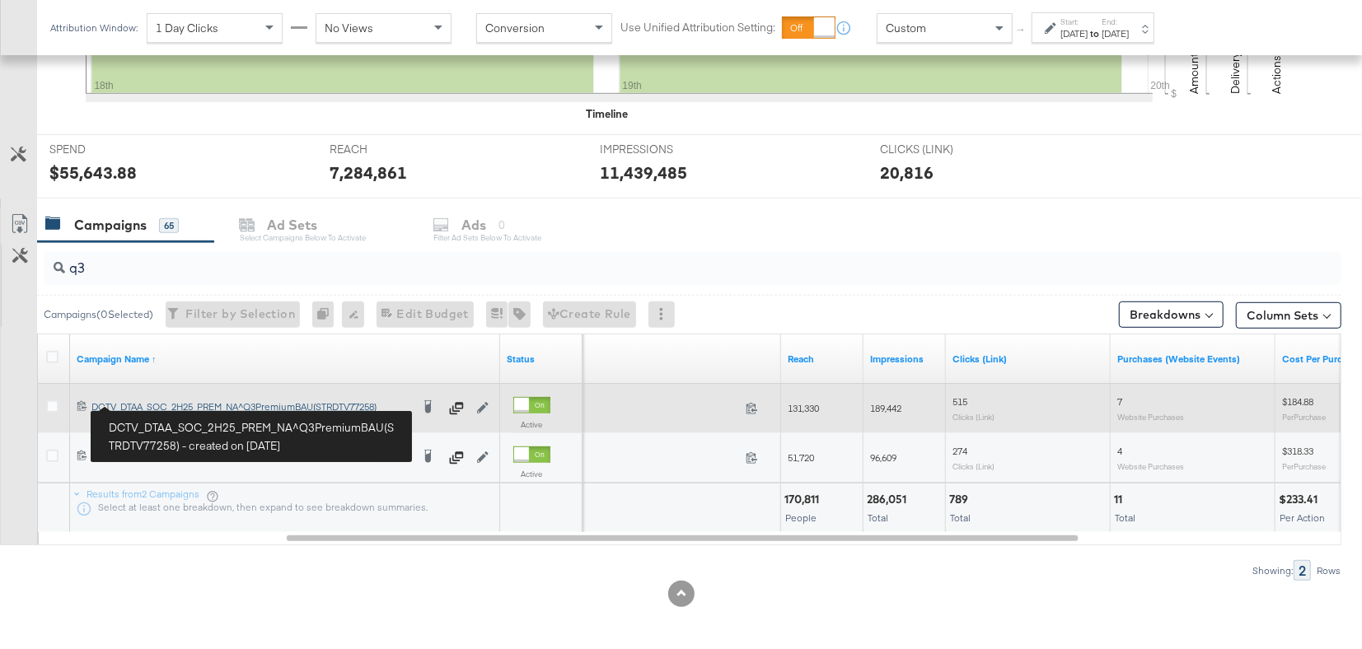
click at [152, 404] on div "DCTV_DTAA_SOC_2H25_PREM_NA^Q3PremiumBAU(STRDTV77258) DCTV_DTAA_SOC_2H25_PREM_NA…" at bounding box center [250, 406] width 319 height 13
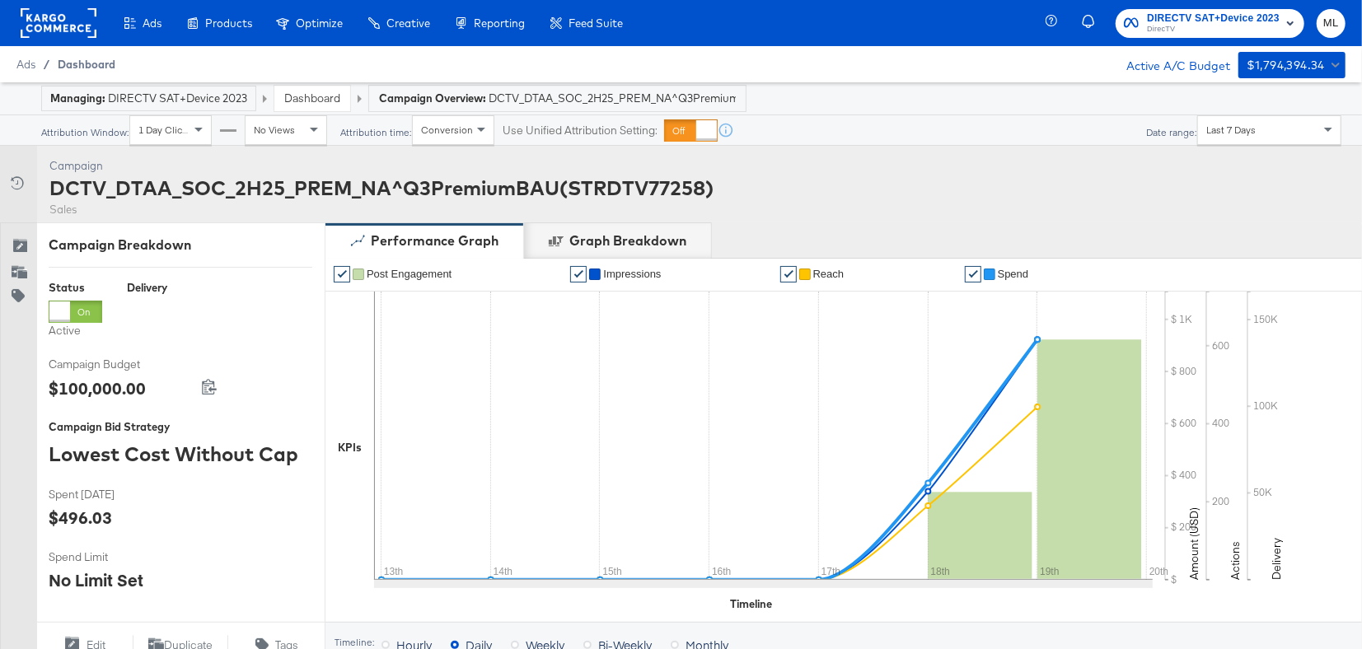
click at [98, 65] on span "Dashboard" at bounding box center [87, 64] width 58 height 13
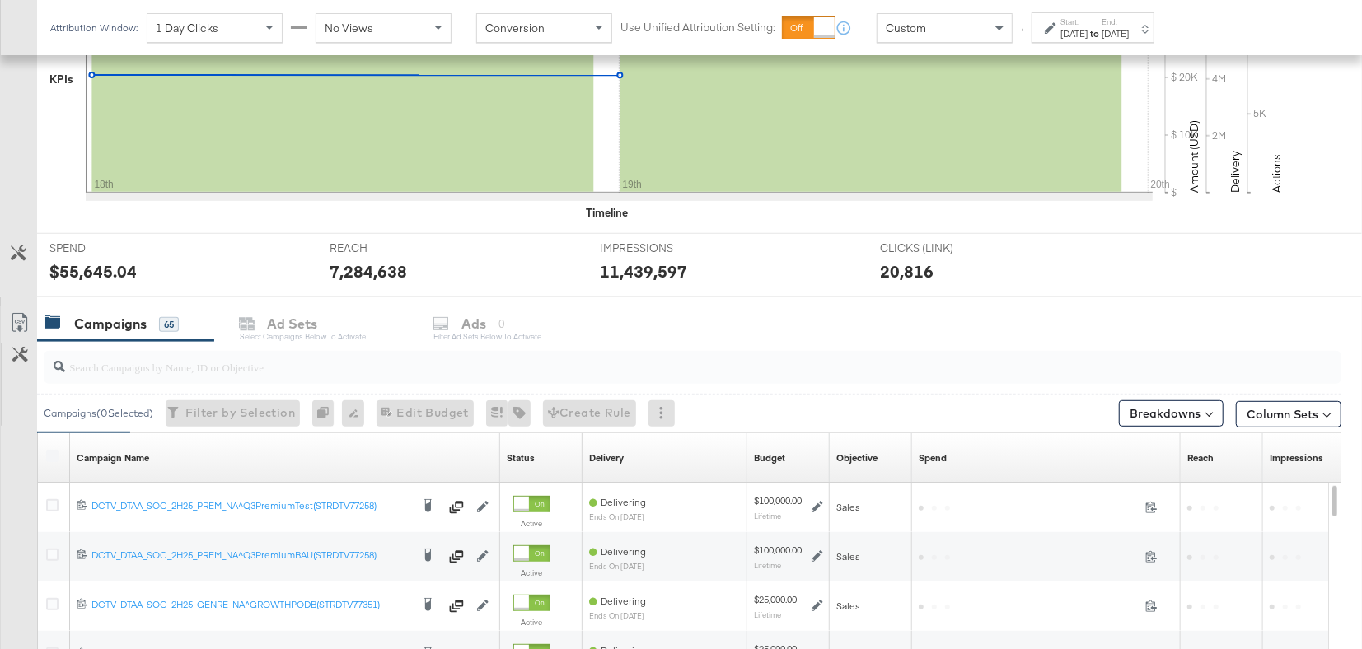
scroll to position [451, 0]
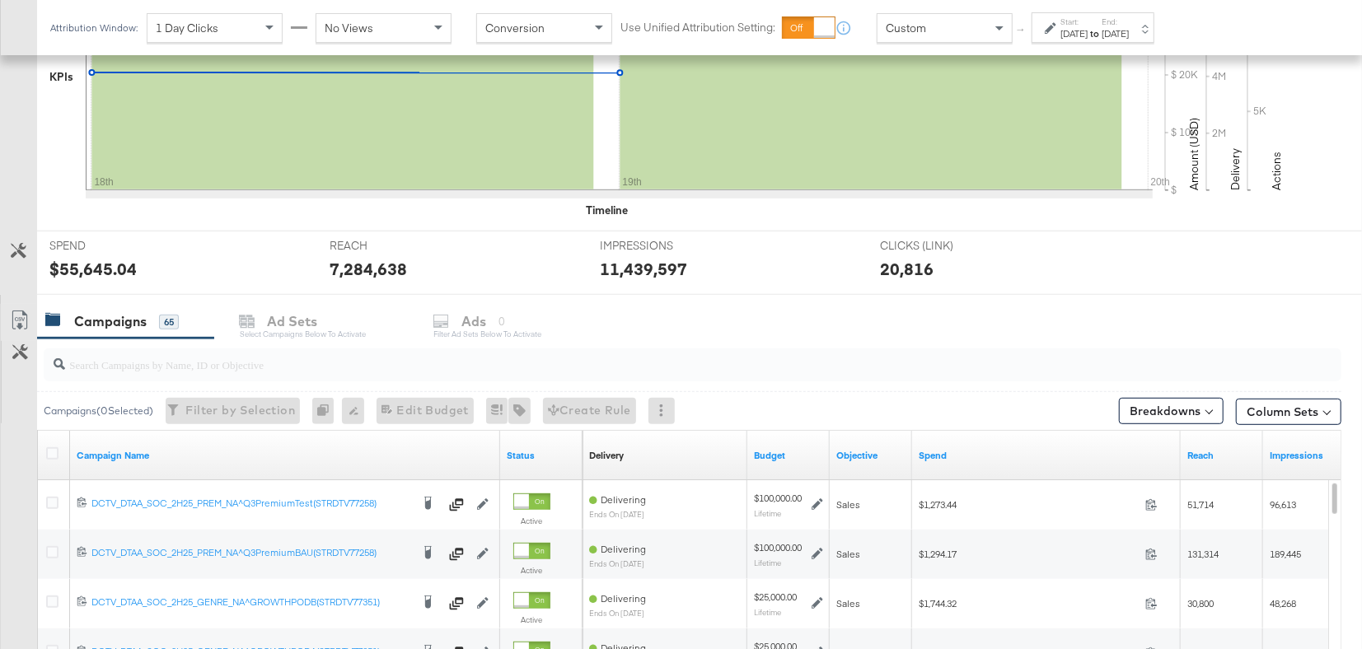
click at [348, 357] on input "search" at bounding box center [644, 358] width 1159 height 32
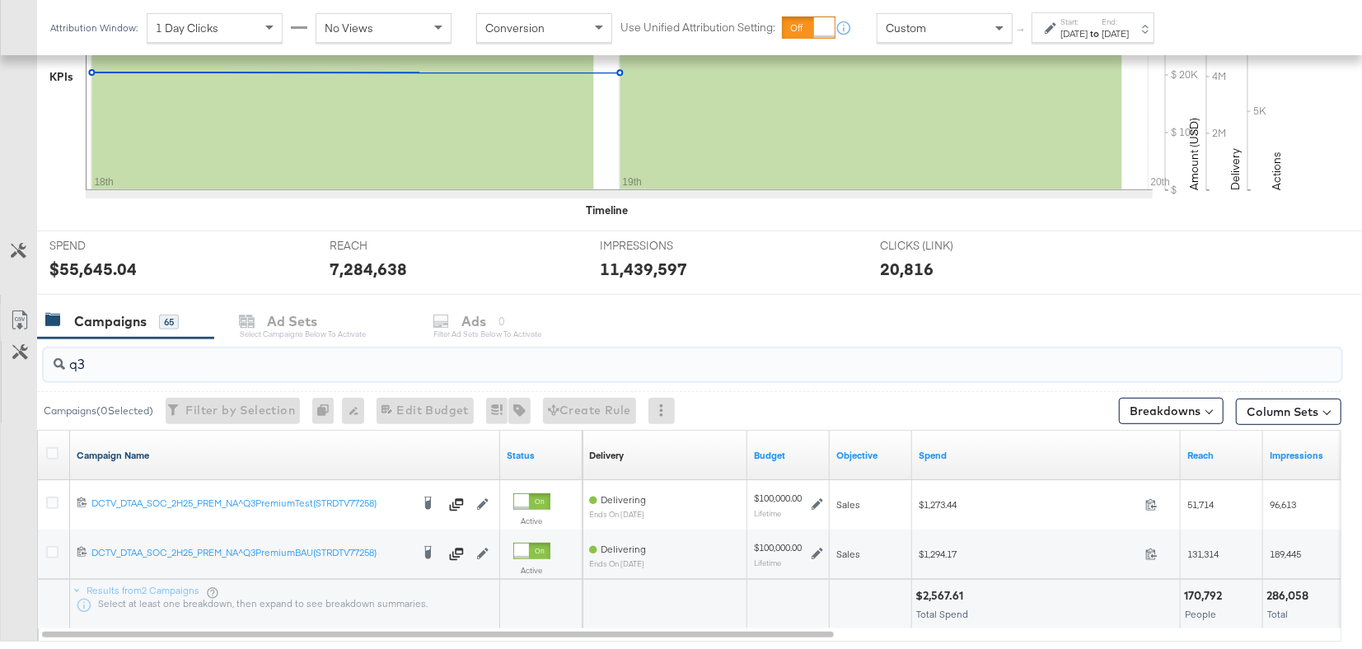
type input "q3"
click at [159, 454] on link "Campaign Name" at bounding box center [285, 455] width 417 height 13
click at [159, 454] on link "Campaign Name ↓" at bounding box center [285, 455] width 417 height 13
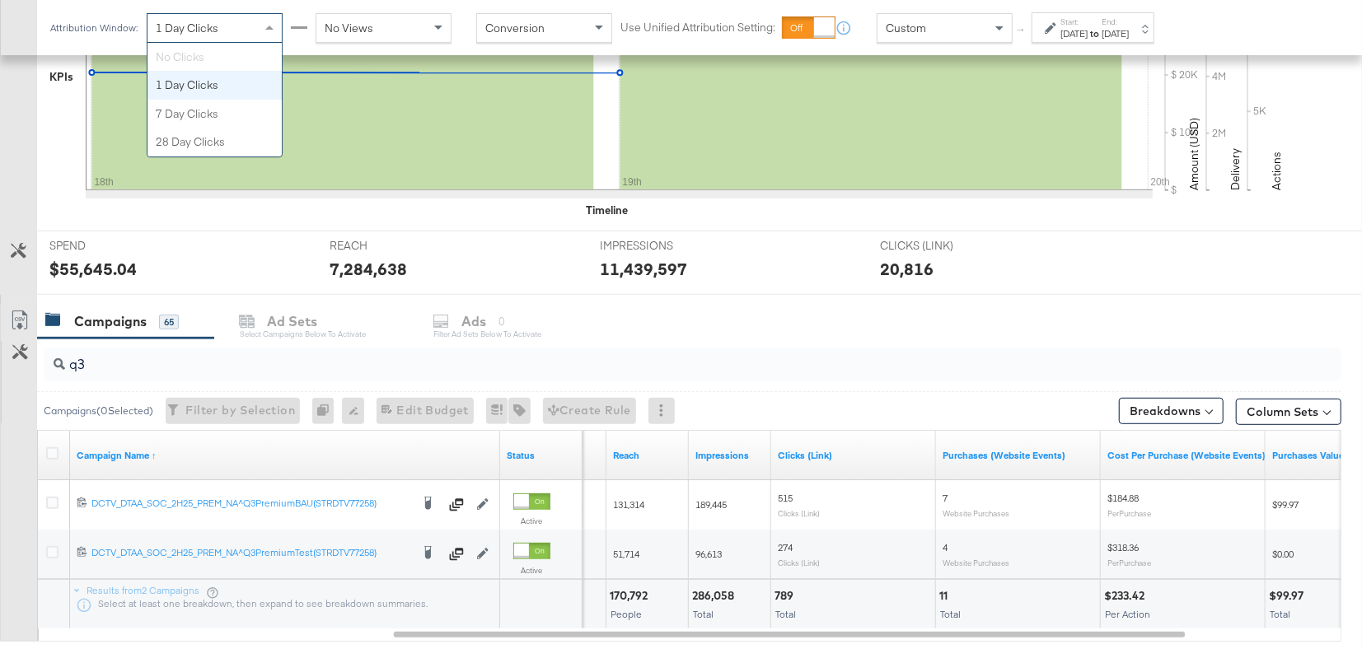
click at [240, 26] on div "1 Day Clicks" at bounding box center [214, 28] width 134 height 28
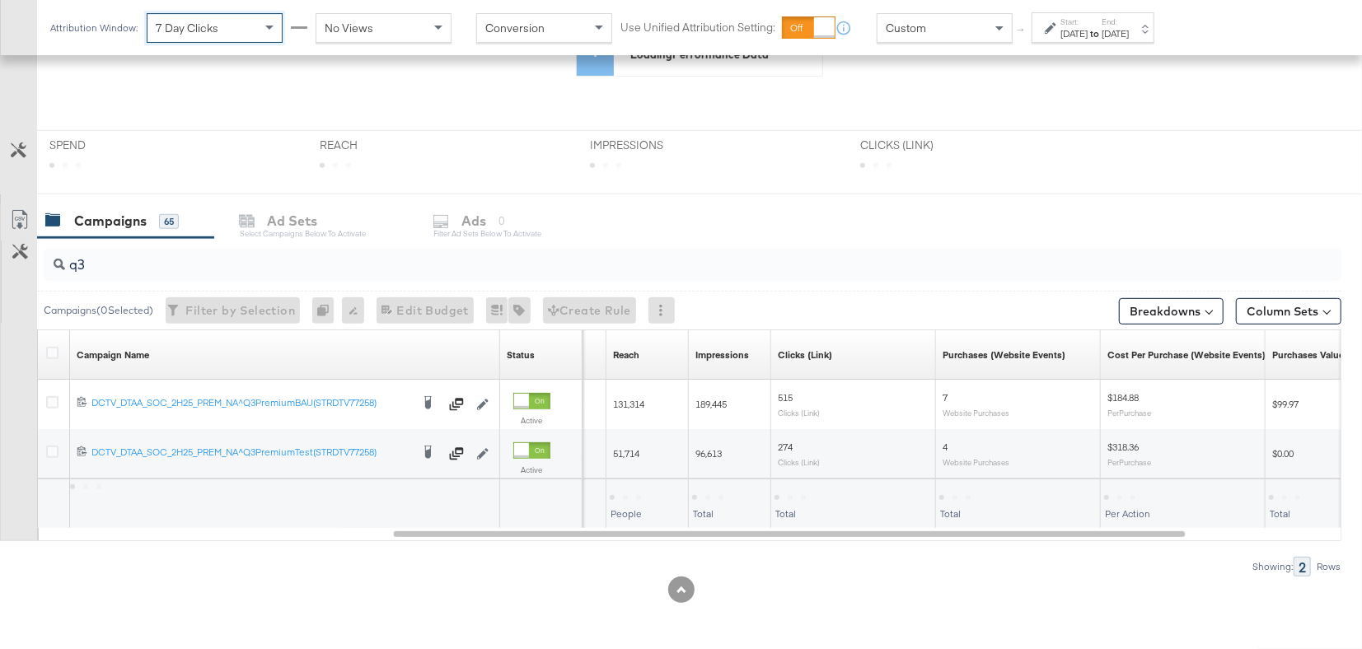
scroll to position [312, 0]
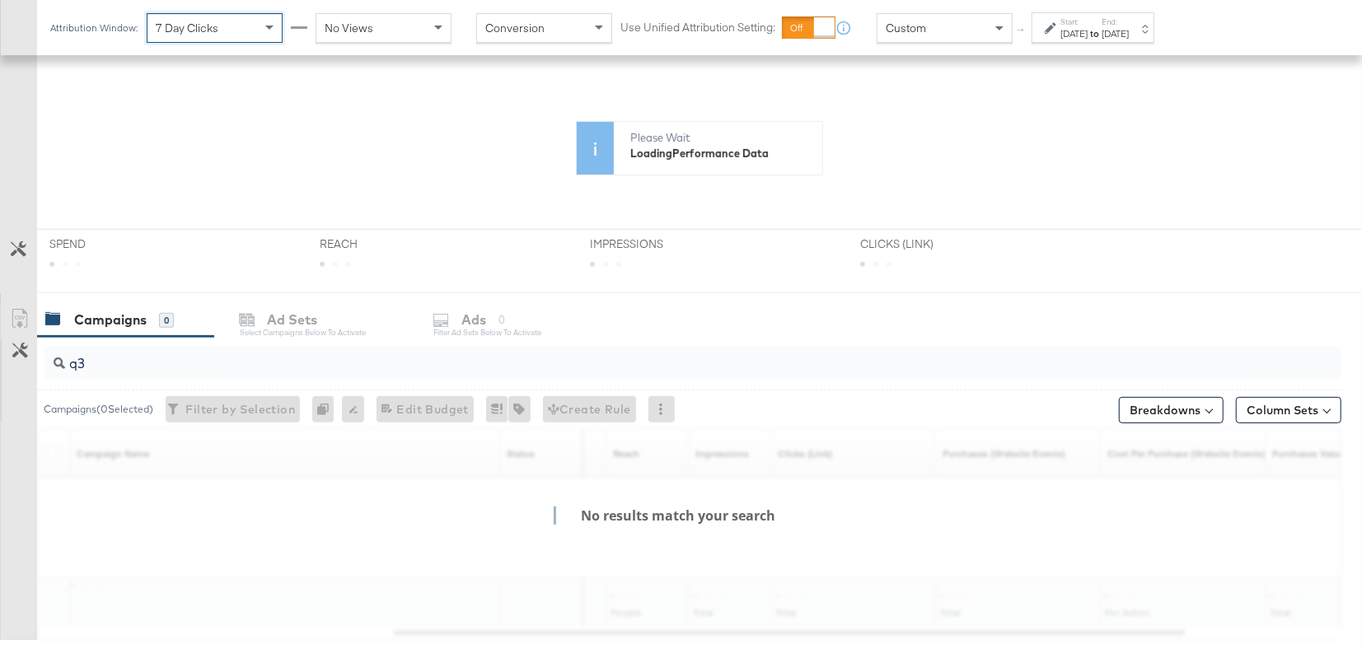
click at [360, 24] on span "No Views" at bounding box center [349, 28] width 49 height 15
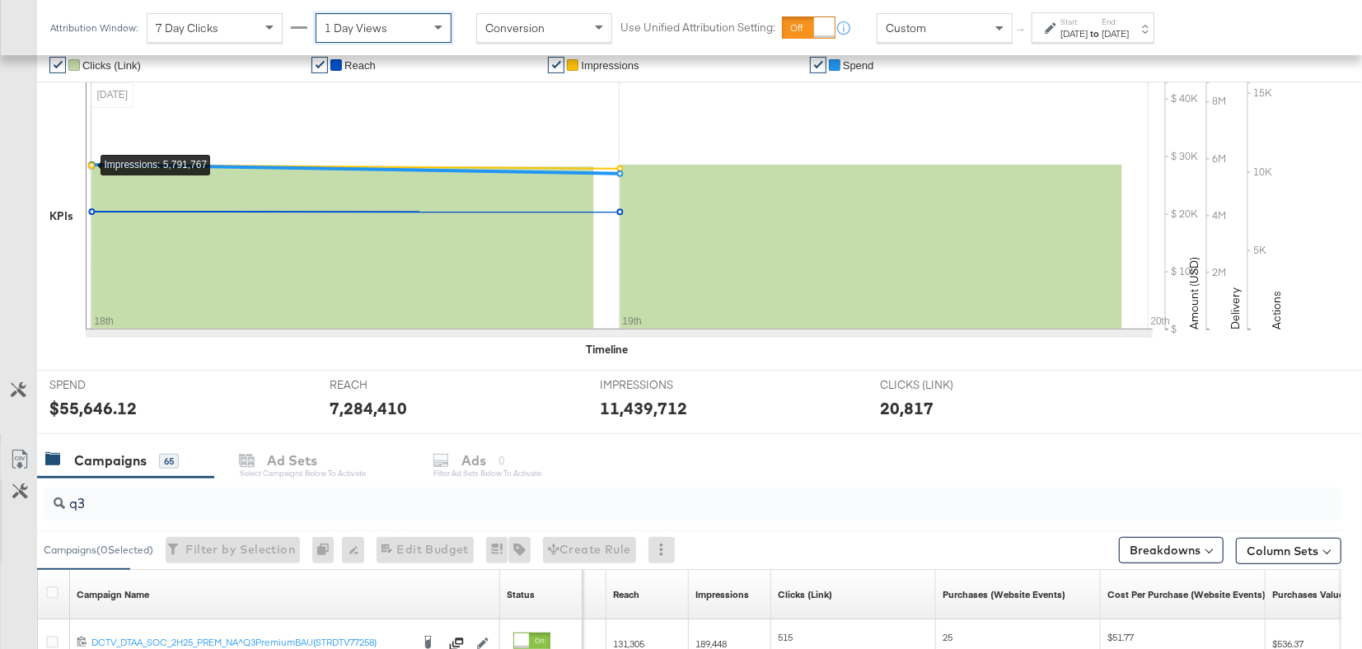
scroll to position [548, 0]
